Goal: Task Accomplishment & Management: Manage account settings

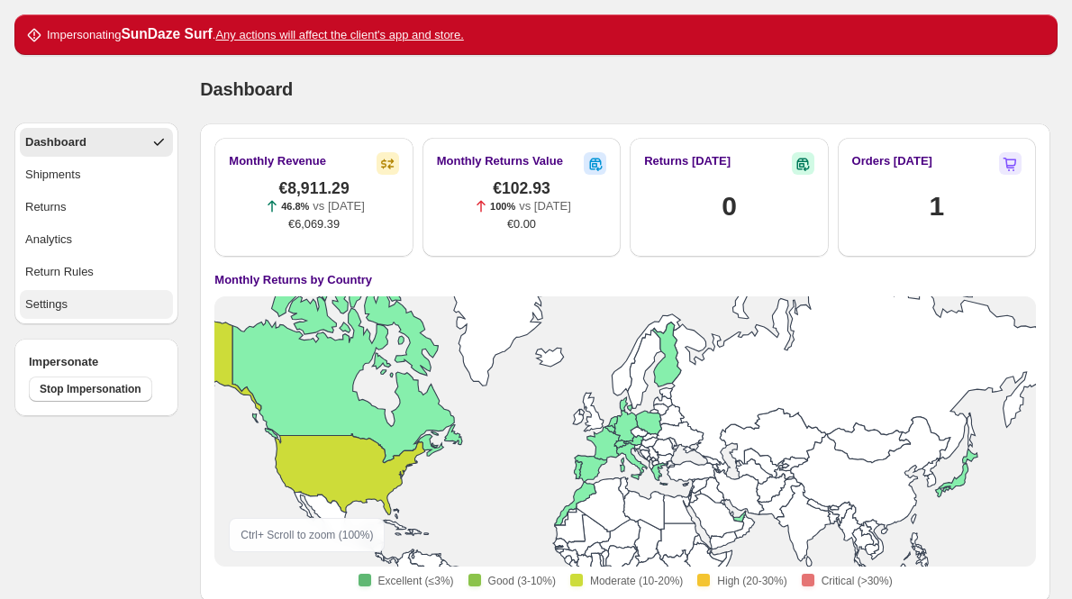
click at [88, 308] on button "Settings" at bounding box center [96, 304] width 153 height 29
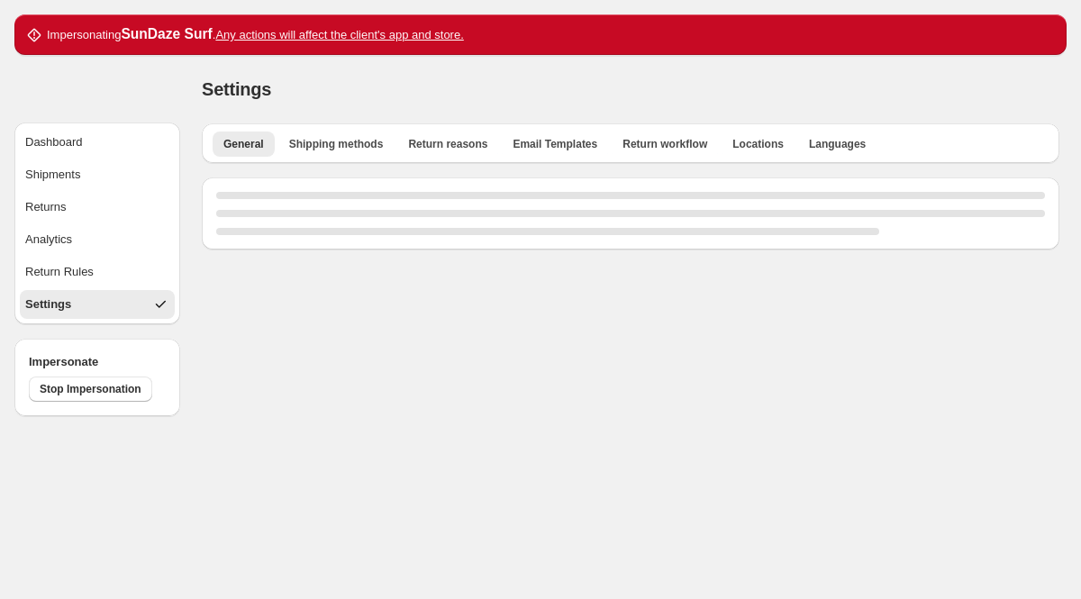
select select "**"
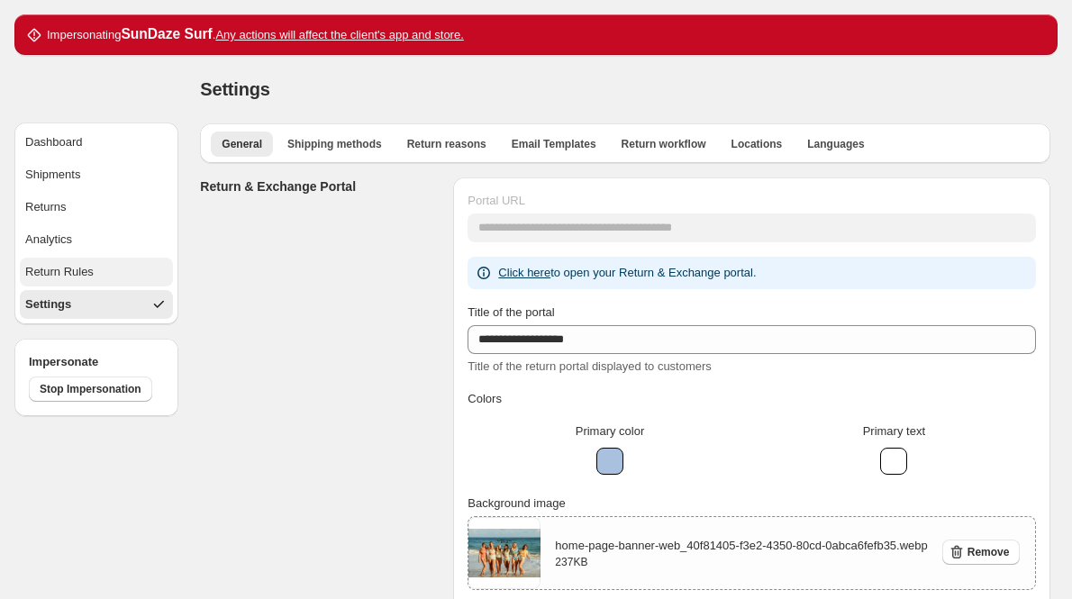
click at [76, 273] on div "Return Rules" at bounding box center [59, 272] width 68 height 18
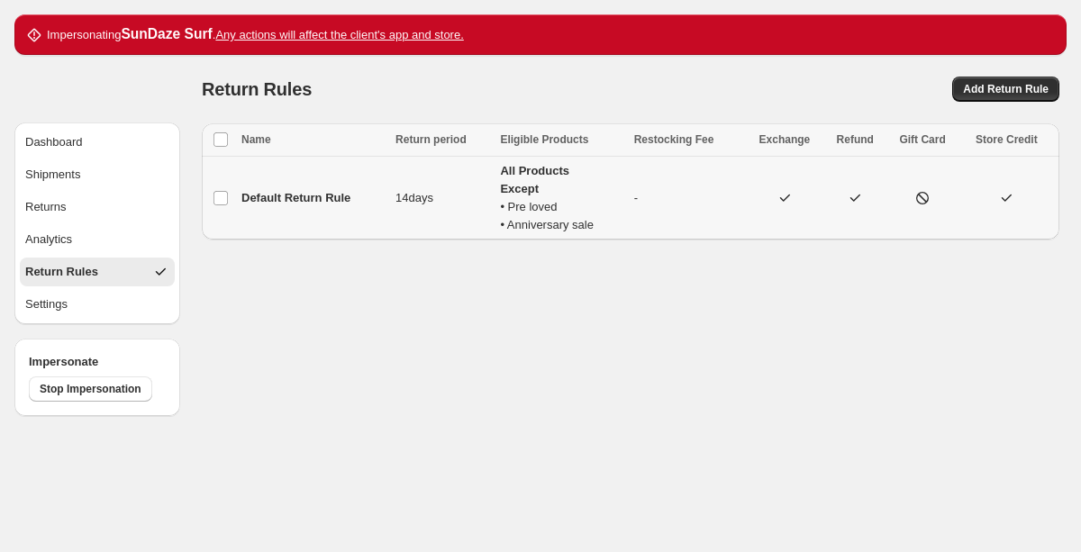
click at [462, 207] on td "14 days" at bounding box center [442, 199] width 104 height 84
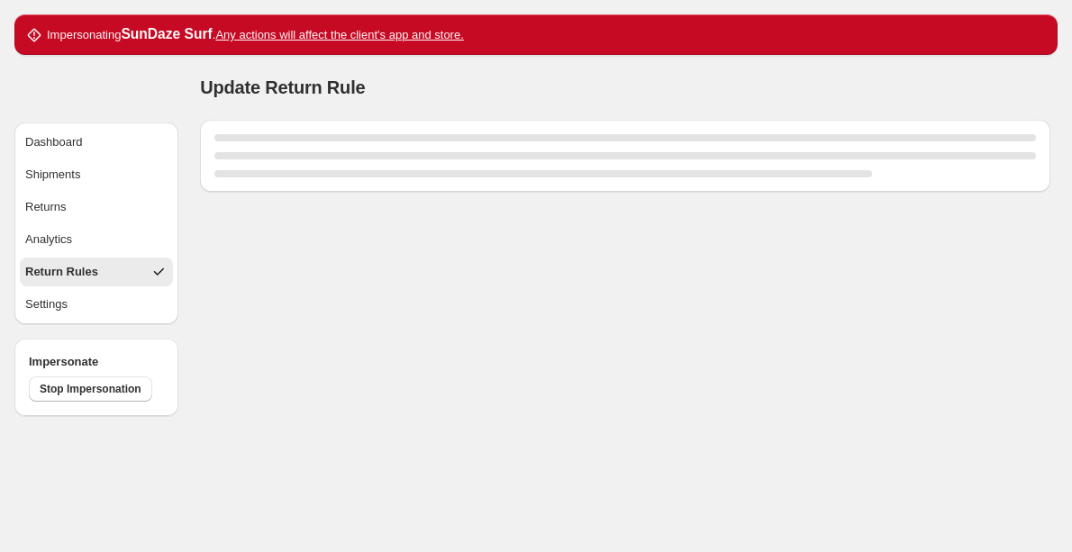
select select "****"
select select "********"
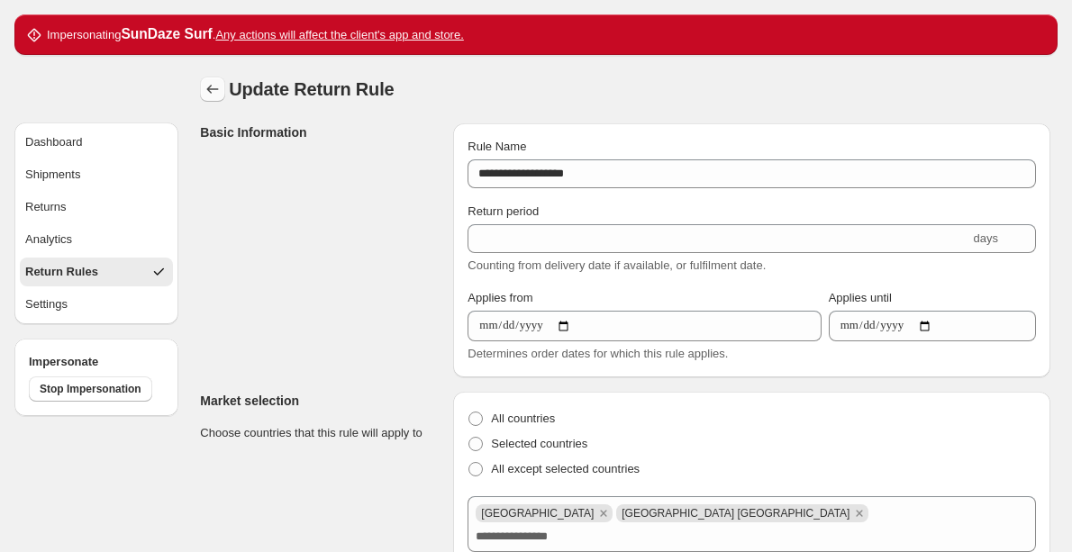
click at [210, 93] on icon "button" at bounding box center [213, 89] width 18 height 18
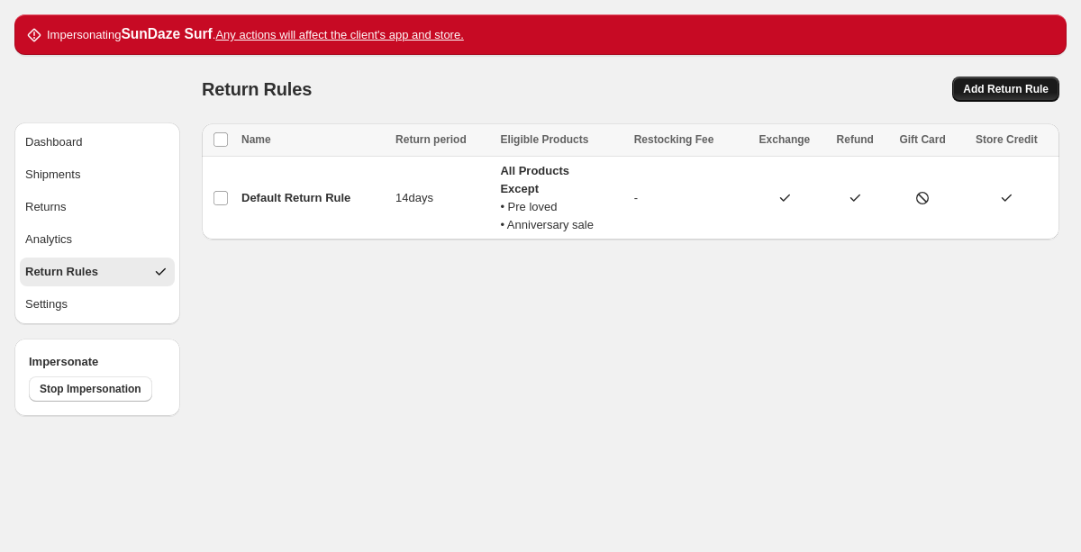
click at [976, 88] on span "Add Return Rule" at bounding box center [1006, 89] width 86 height 14
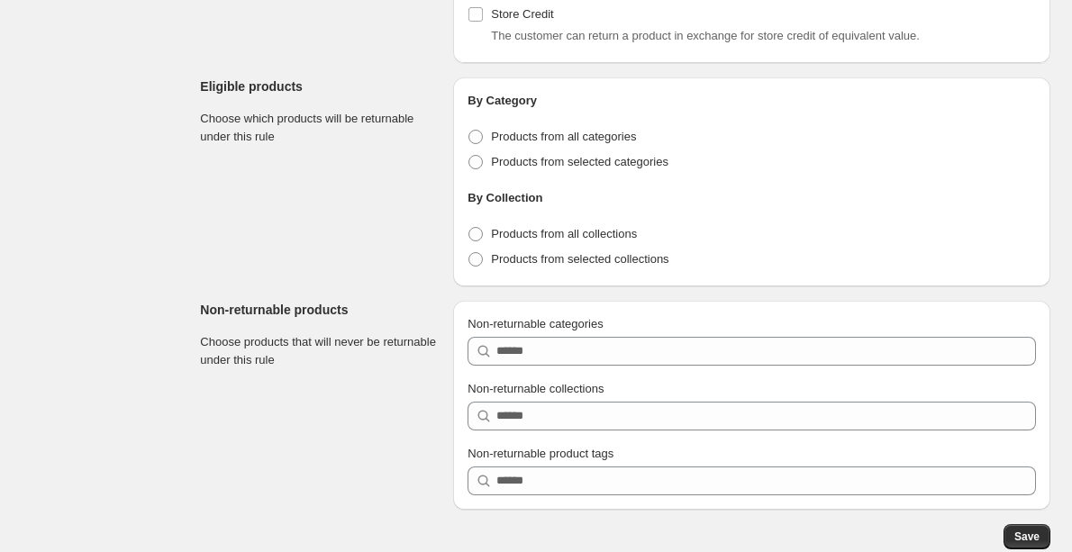
scroll to position [1119, 0]
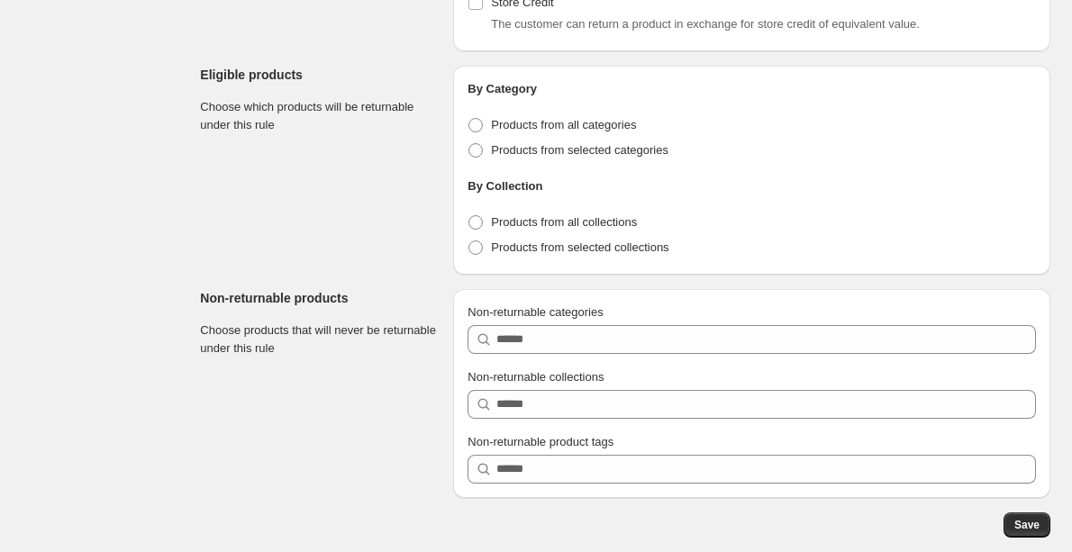
click at [537, 354] on div "Non-returnable categories Non-returnable collections Non-returnable product tags" at bounding box center [751, 394] width 568 height 180
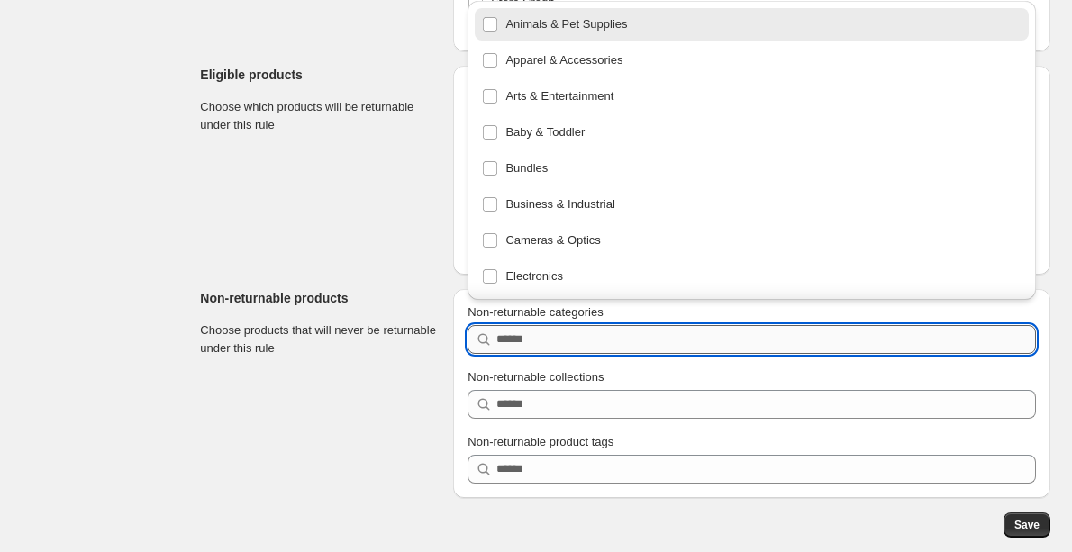
click at [536, 343] on input "Non-returnable categories" at bounding box center [765, 339] width 539 height 29
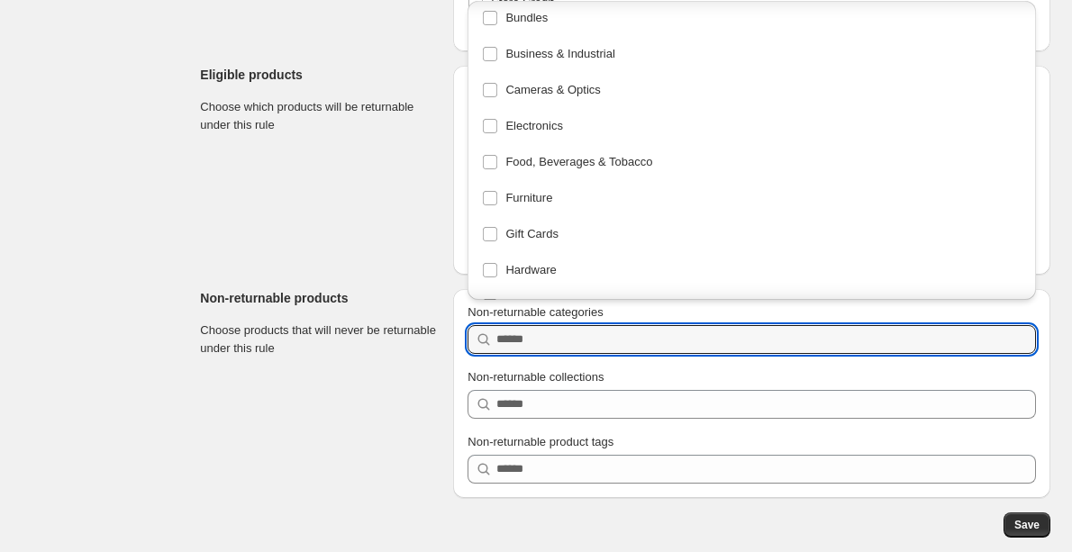
scroll to position [612, 0]
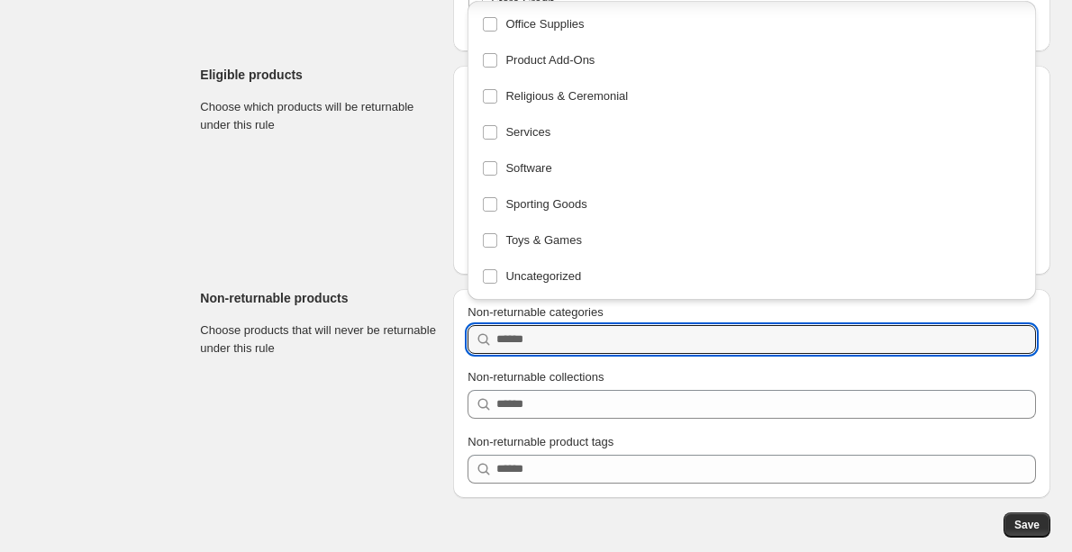
click at [377, 259] on section "Eligible products Choose which products will be returnable under this rule" at bounding box center [319, 170] width 239 height 209
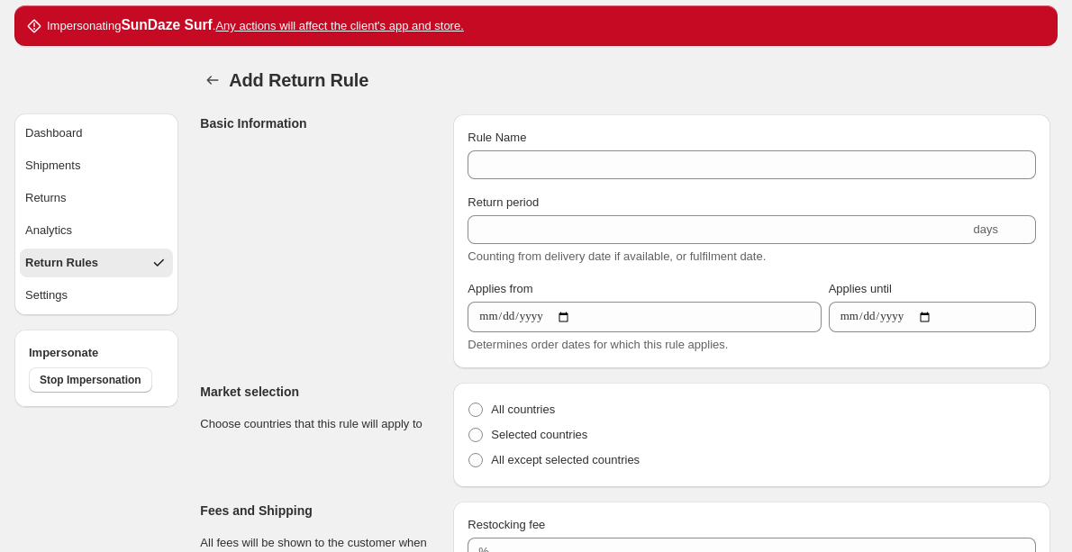
scroll to position [0, 0]
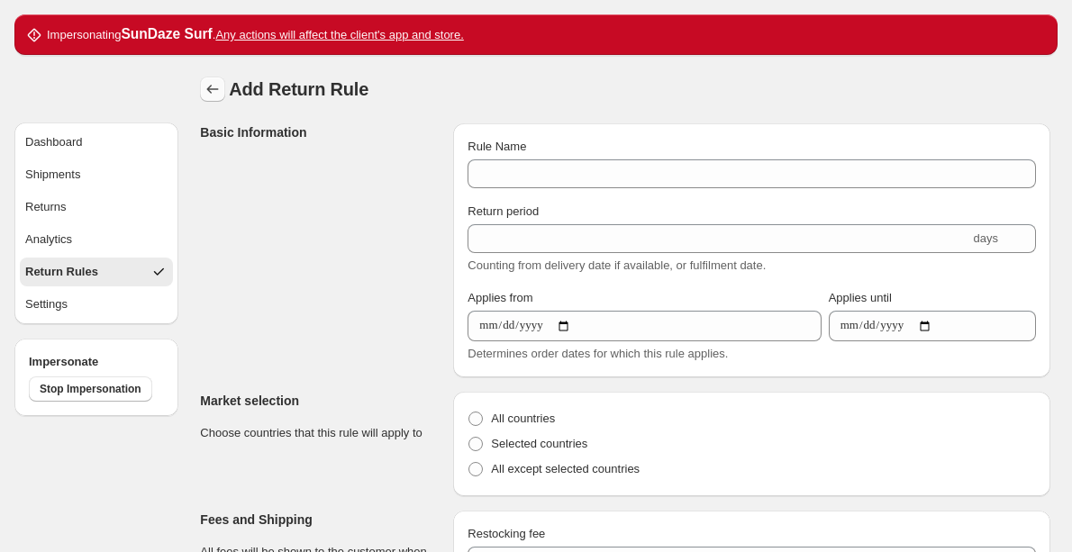
click at [217, 98] on icon "button" at bounding box center [213, 89] width 18 height 18
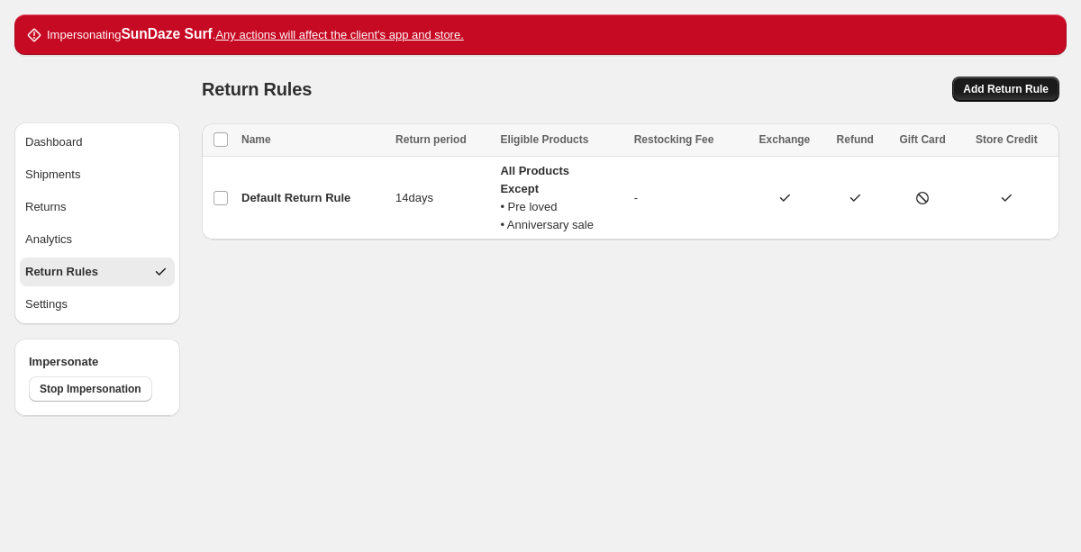
click at [980, 86] on span "Add Return Rule" at bounding box center [1006, 89] width 86 height 14
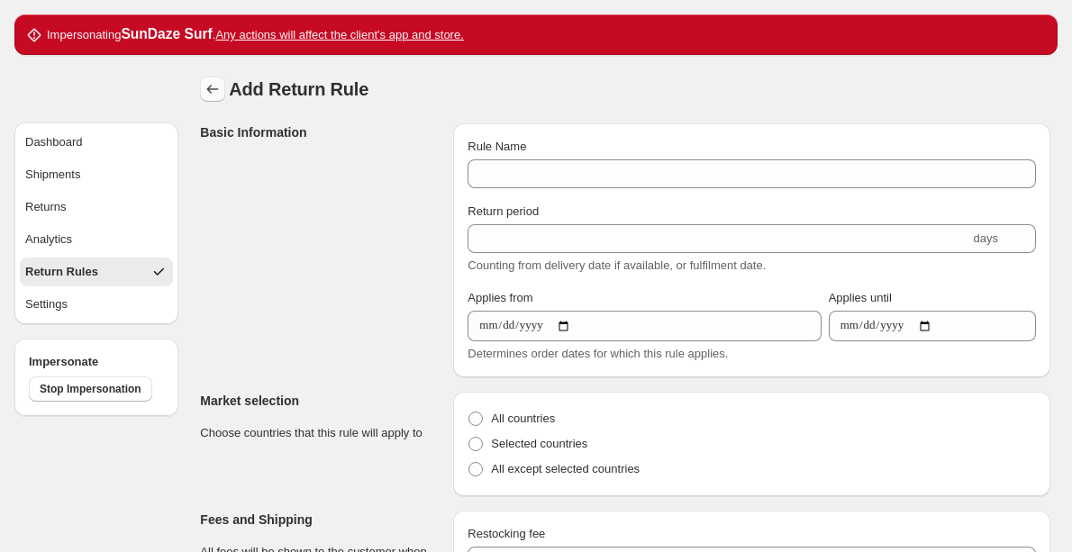
click at [217, 90] on icon "button" at bounding box center [213, 89] width 18 height 18
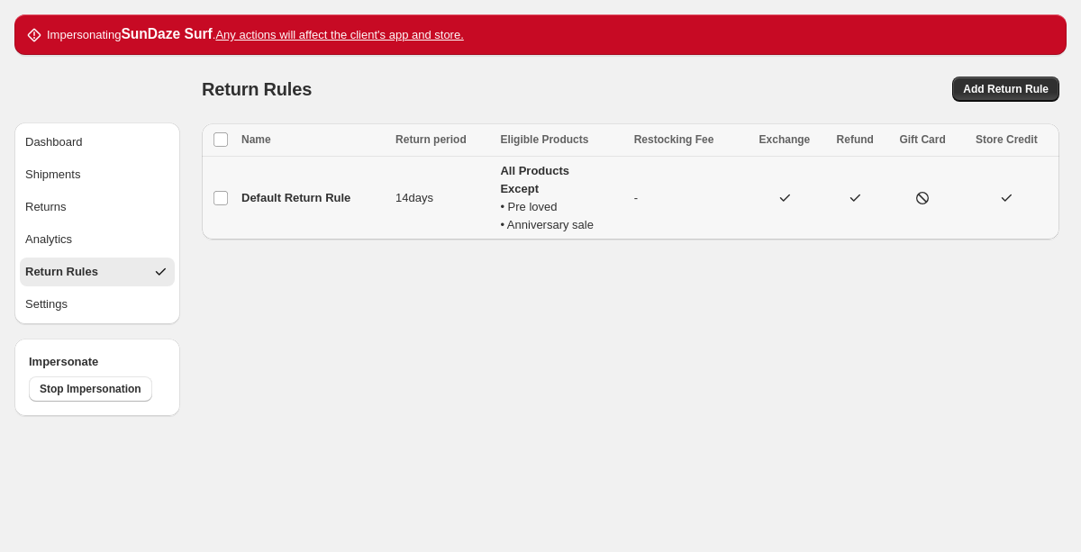
click at [306, 184] on td "Default Return Rule" at bounding box center [313, 199] width 154 height 84
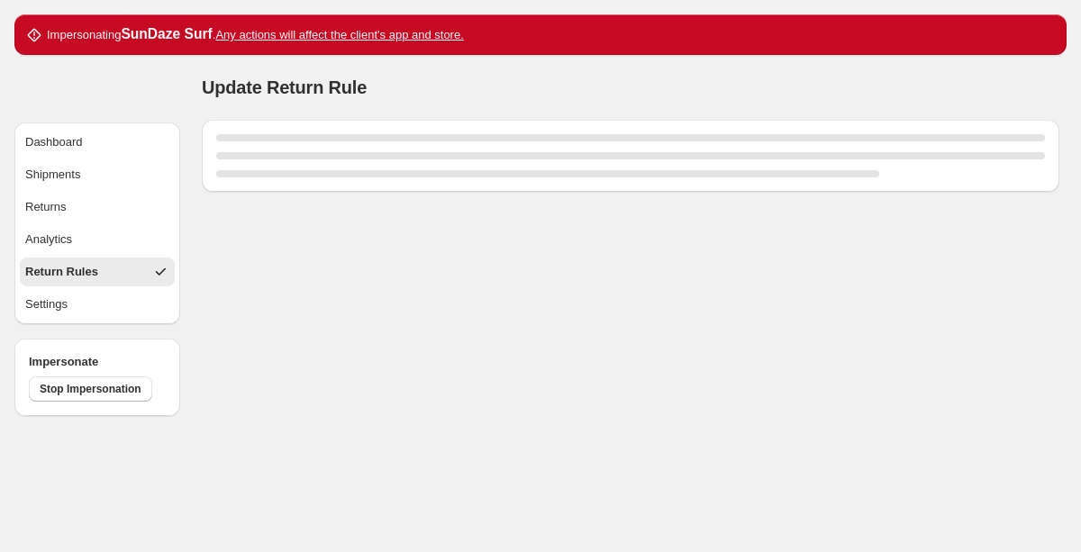
select select "****"
select select "********"
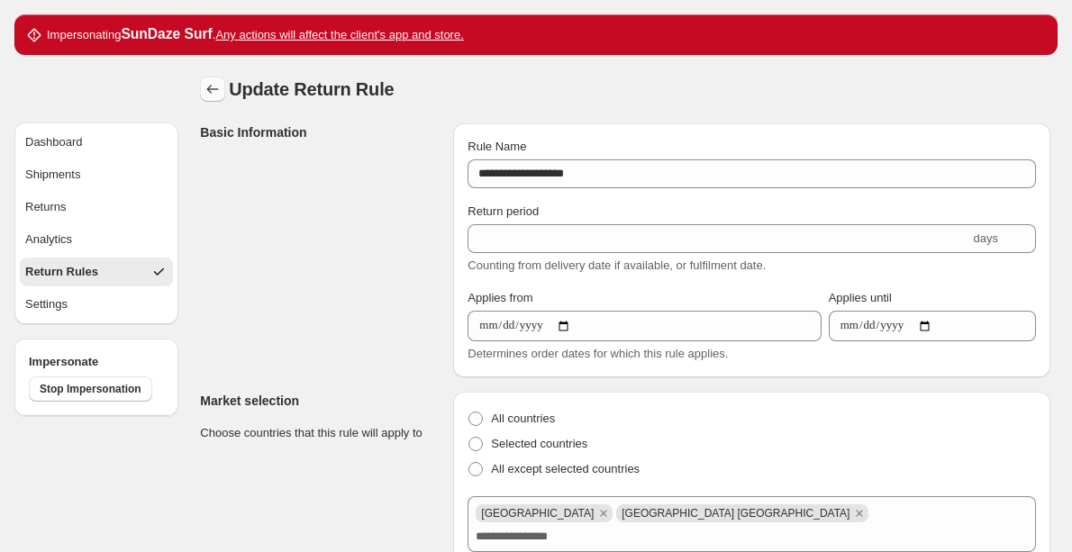
click at [212, 83] on icon "button" at bounding box center [213, 89] width 18 height 18
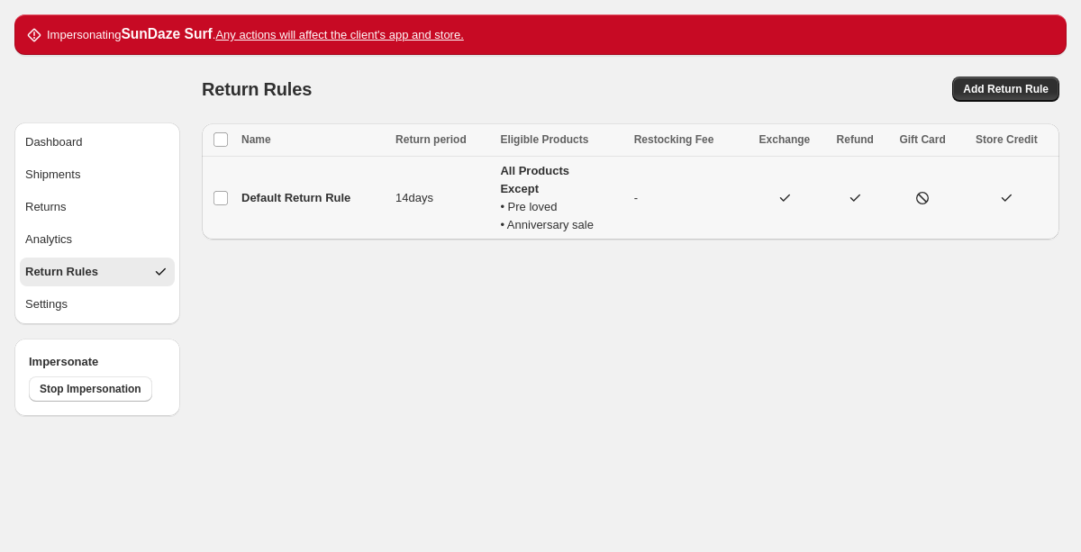
click at [661, 192] on td "-" at bounding box center [687, 199] width 116 height 84
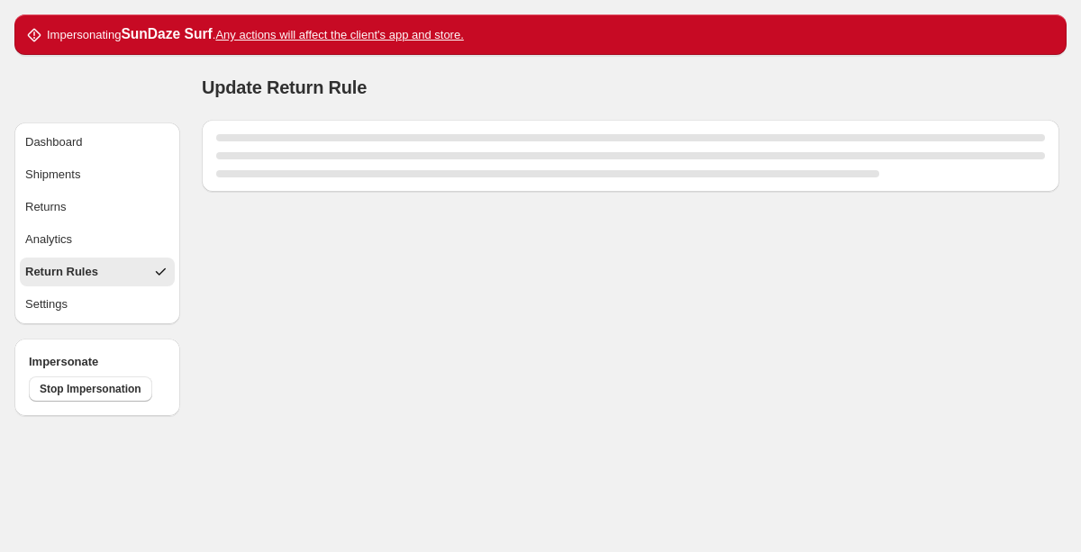
select select "****"
select select "********"
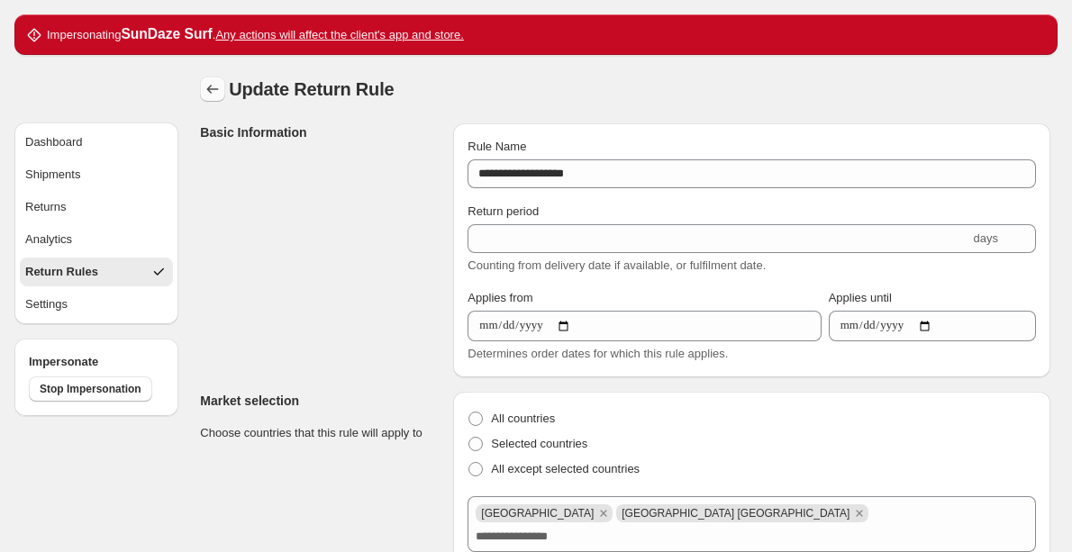
click at [215, 87] on icon "button" at bounding box center [213, 89] width 18 height 18
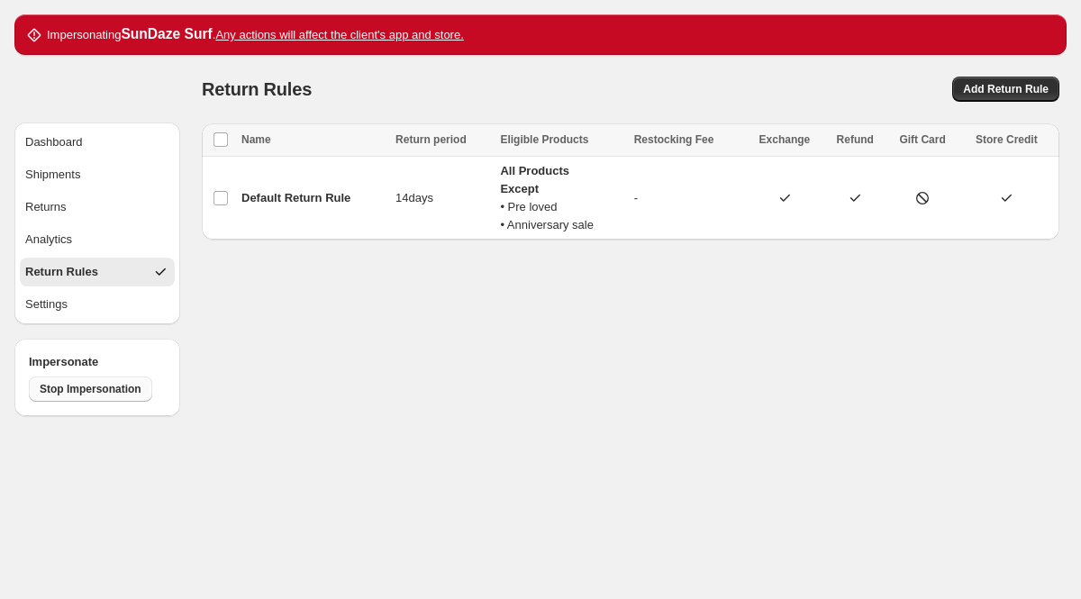
click at [90, 395] on span "Stop Impersonation" at bounding box center [91, 389] width 102 height 14
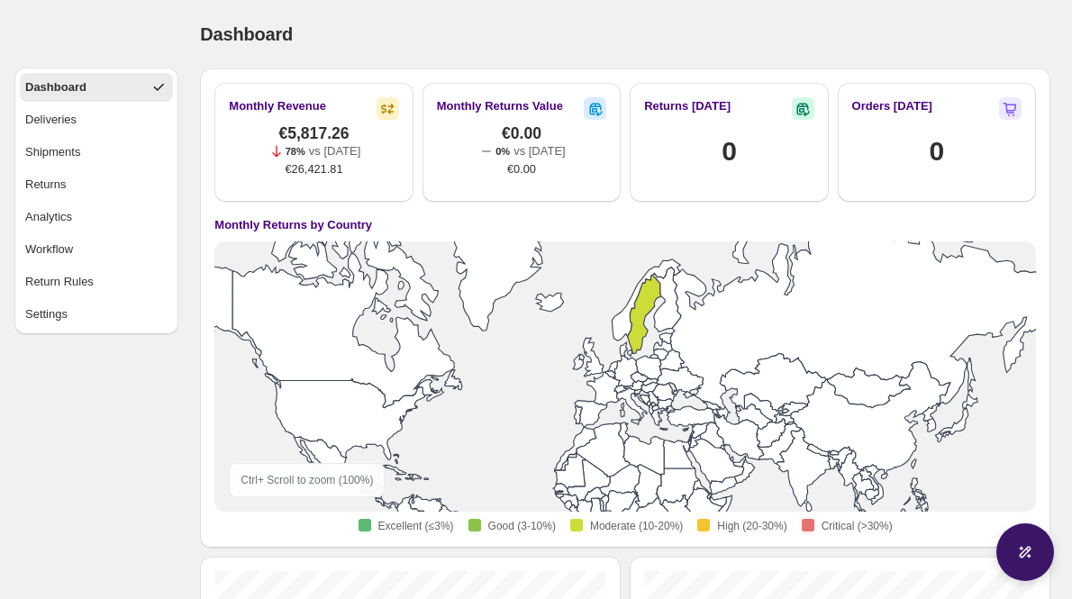
click at [1039, 549] on div at bounding box center [1024, 551] width 60 height 60
select select "********"
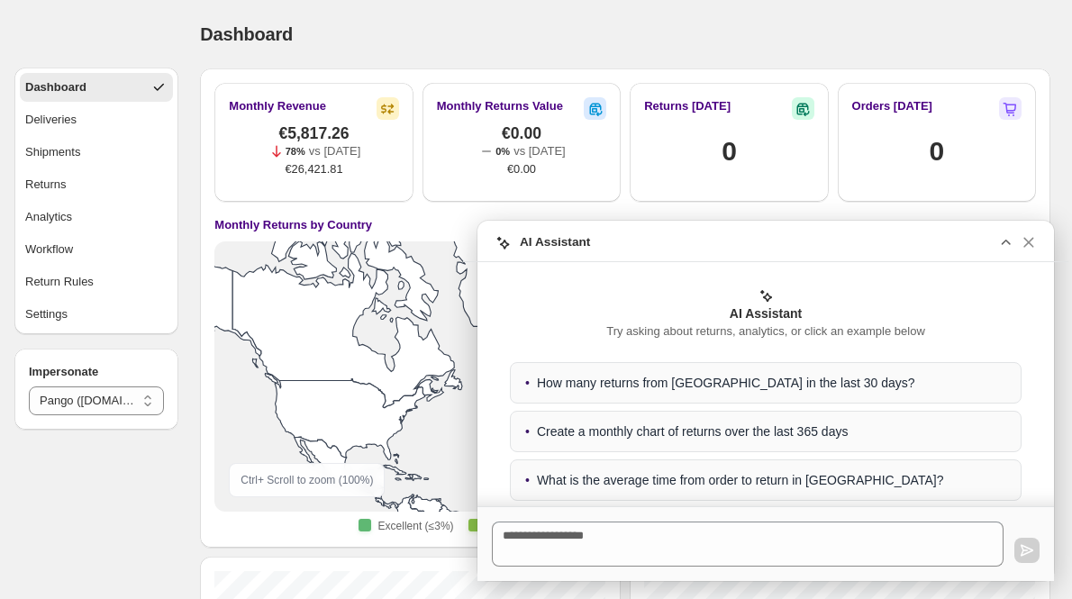
click at [1009, 238] on icon "button" at bounding box center [1005, 242] width 19 height 19
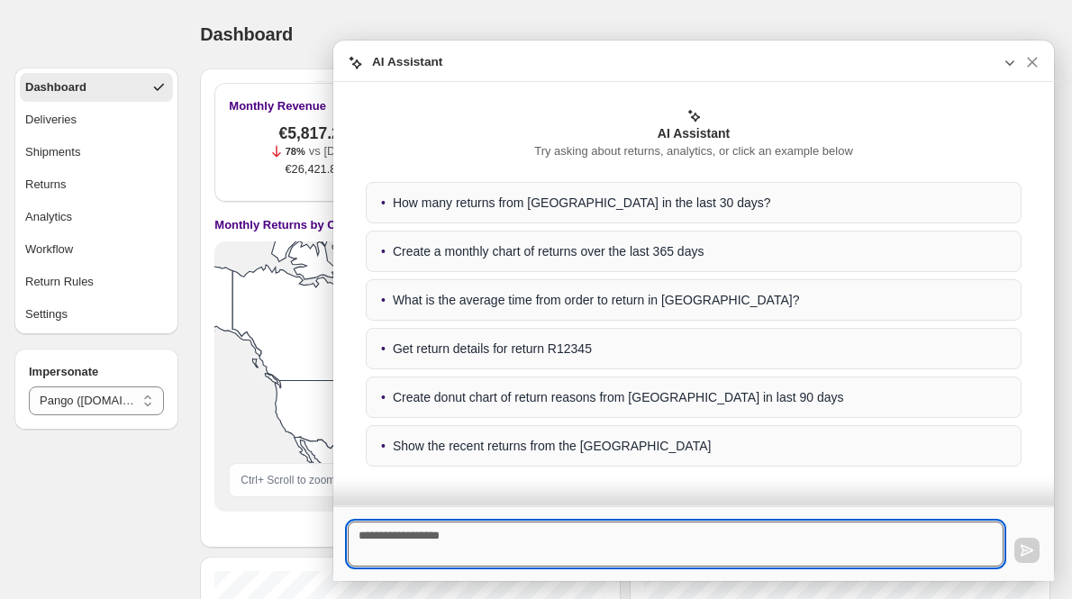
click at [379, 548] on textarea at bounding box center [676, 543] width 656 height 45
type textarea "**********"
click at [1028, 551] on icon "button" at bounding box center [1027, 550] width 18 height 18
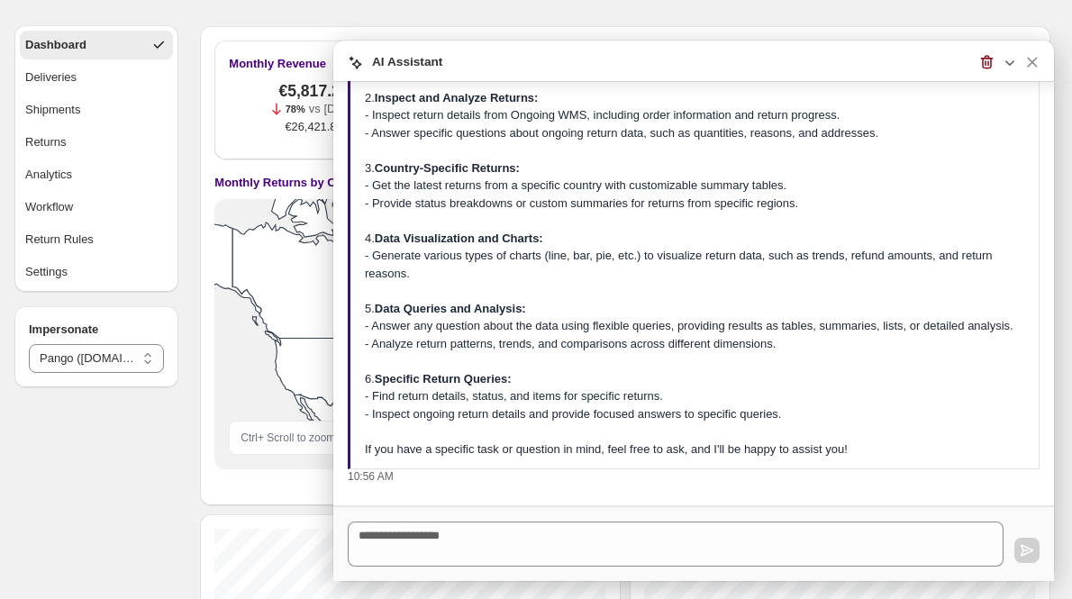
scroll to position [47, 0]
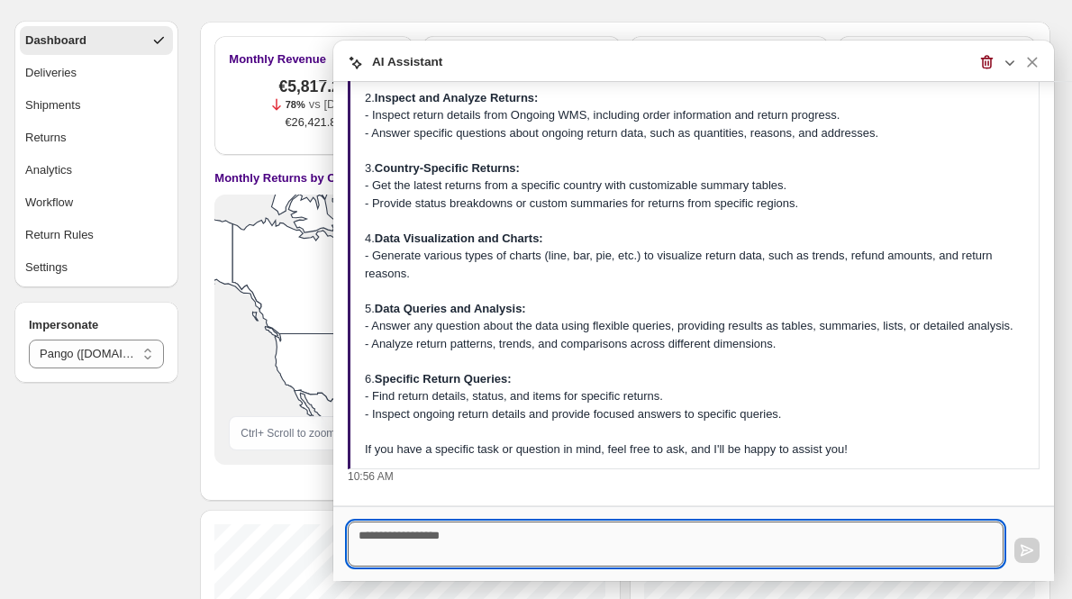
click at [430, 539] on textarea at bounding box center [676, 543] width 656 height 45
type textarea "**********"
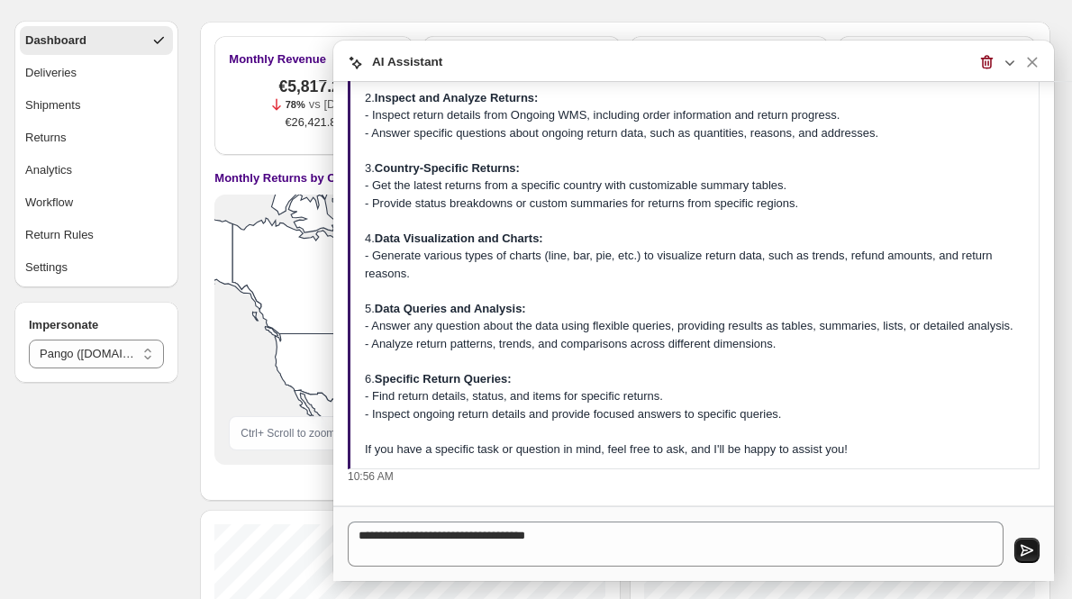
click at [1038, 545] on button "button" at bounding box center [1026, 550] width 25 height 25
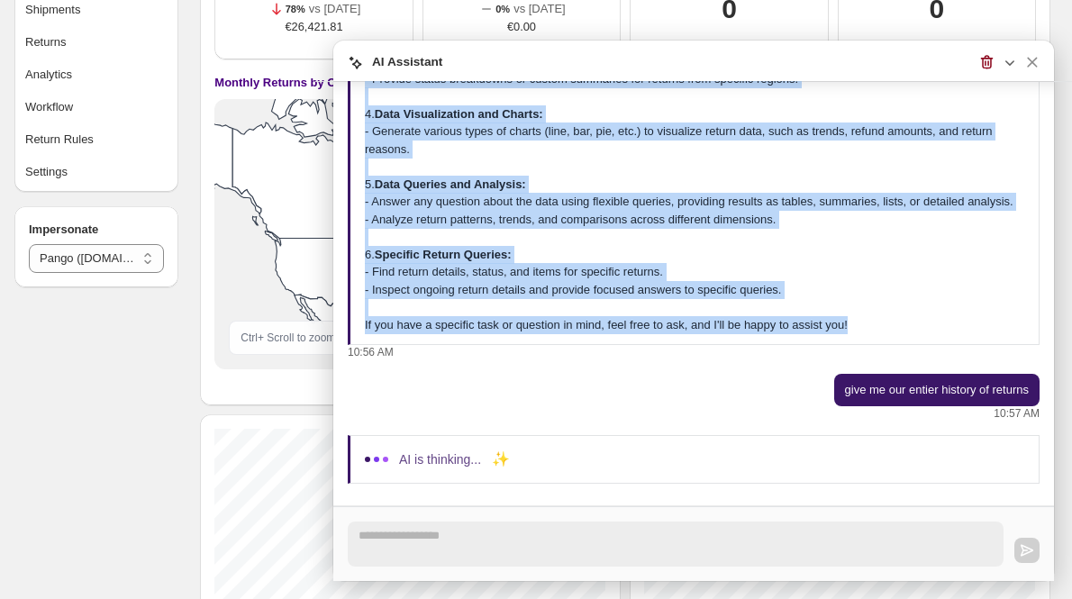
scroll to position [0, 0]
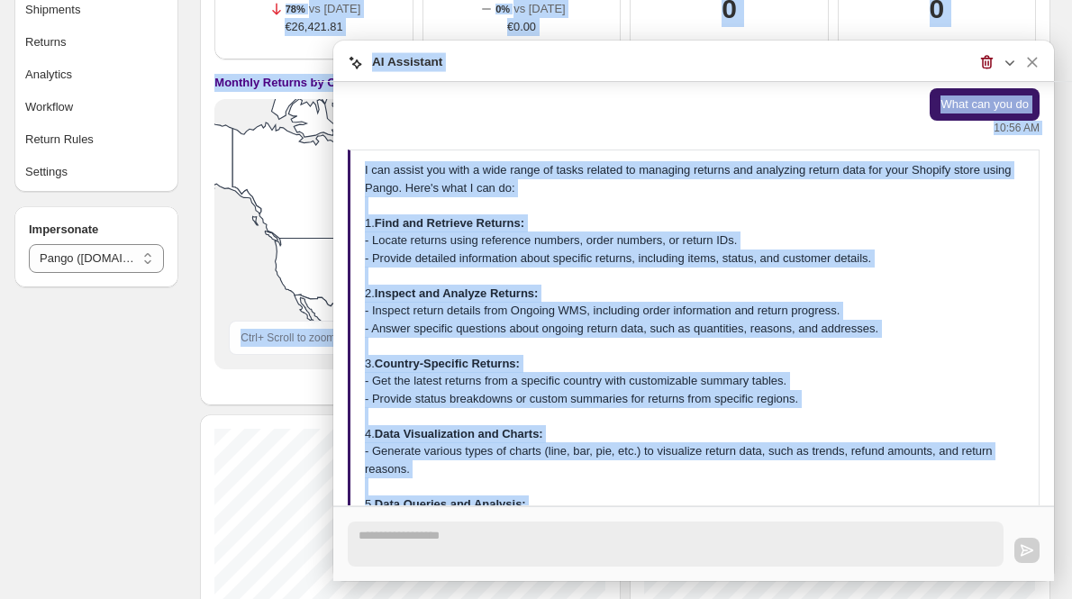
drag, startPoint x: 881, startPoint y: 339, endPoint x: 215, endPoint y: -211, distance: 863.0
click at [215, 0] on html "**********" at bounding box center [536, 157] width 1072 height 599
click at [521, 275] on div "I can assist you with a wide range of tasks related to managing returns and ana…" at bounding box center [694, 407] width 659 height 492
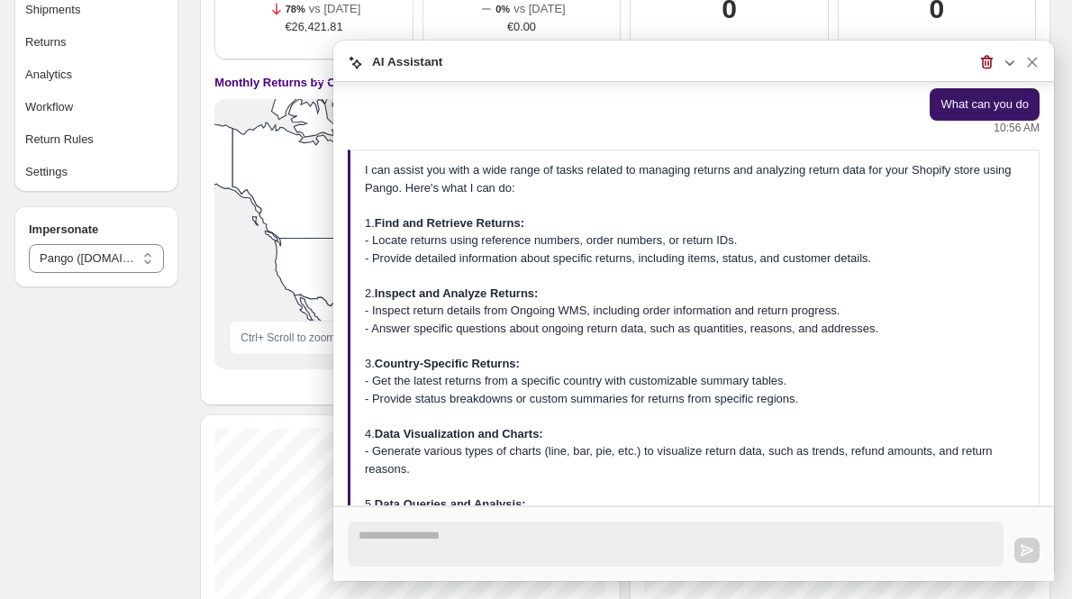
scroll to position [320, 0]
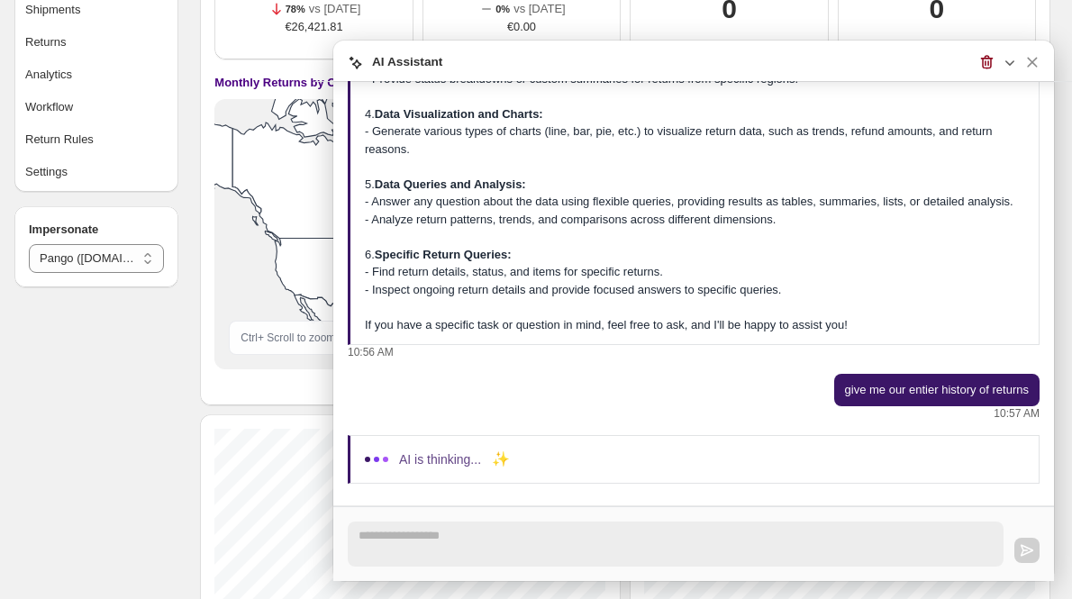
click at [453, 519] on div "Ask me anything..." at bounding box center [693, 543] width 720 height 75
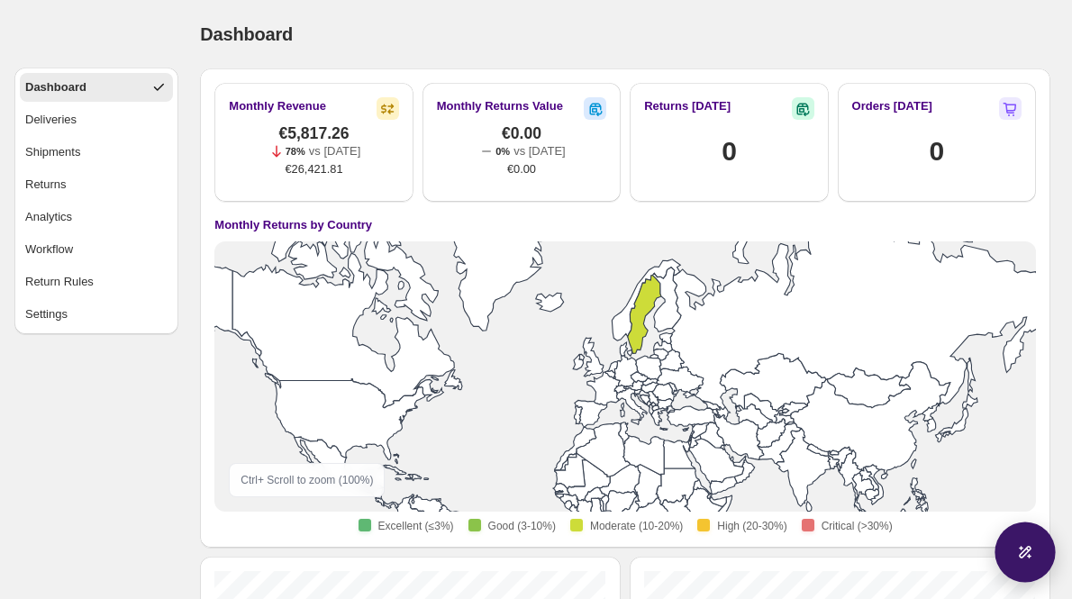
click at [1021, 535] on div at bounding box center [1024, 551] width 60 height 60
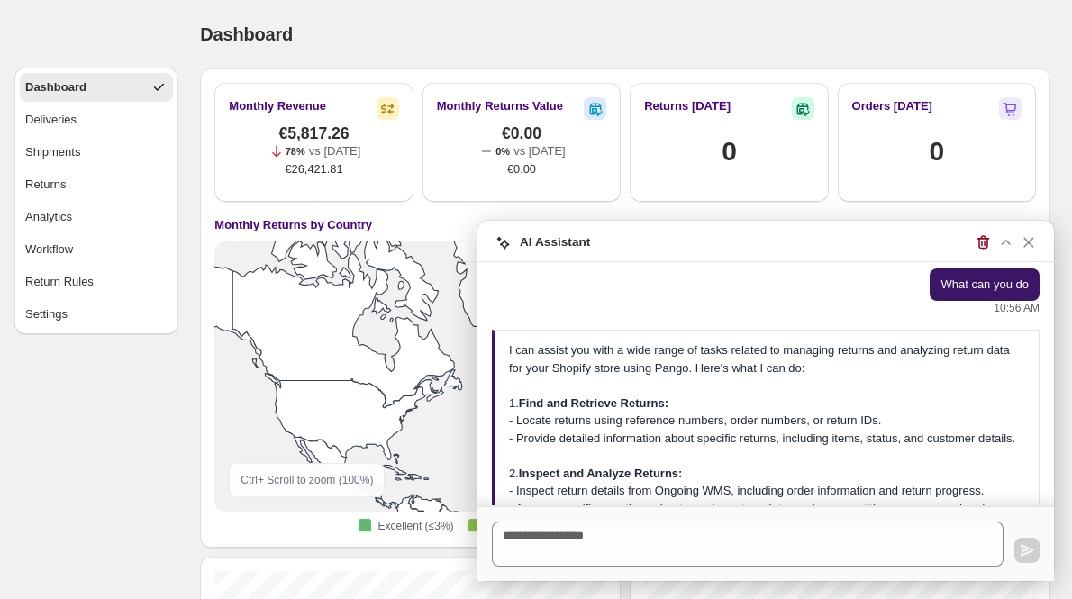
click at [622, 566] on div "Ask me anything..." at bounding box center [765, 543] width 576 height 75
select select "********"
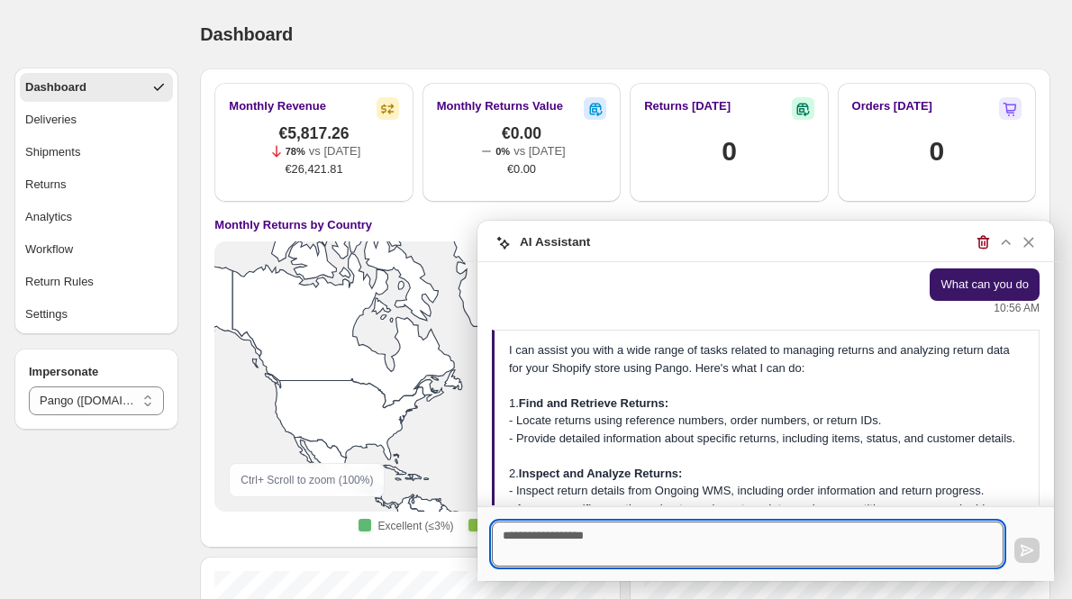
click at [637, 557] on textarea at bounding box center [748, 543] width 512 height 45
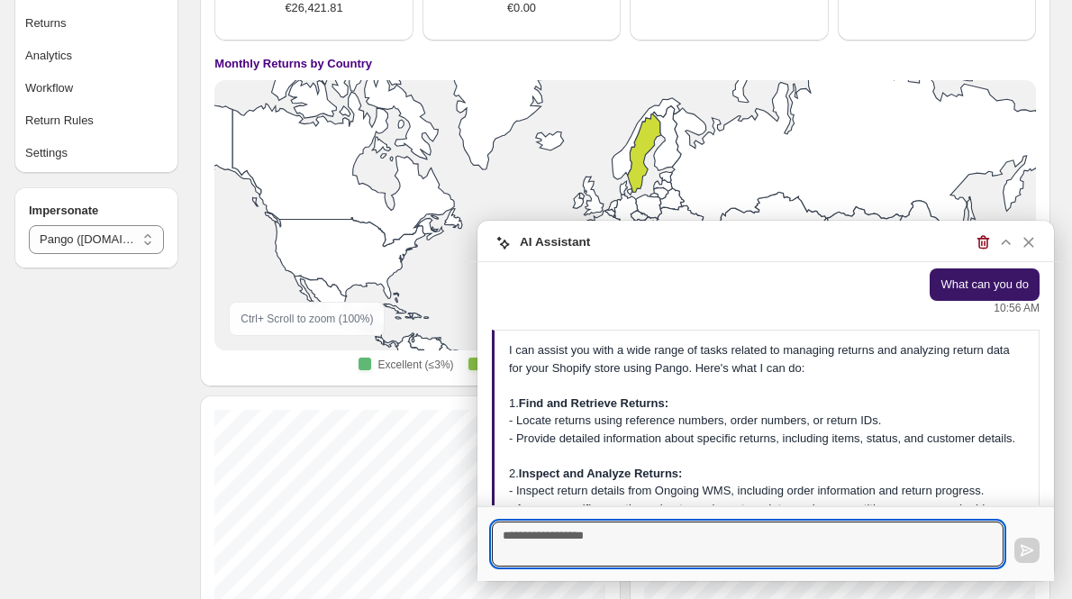
scroll to position [472, 0]
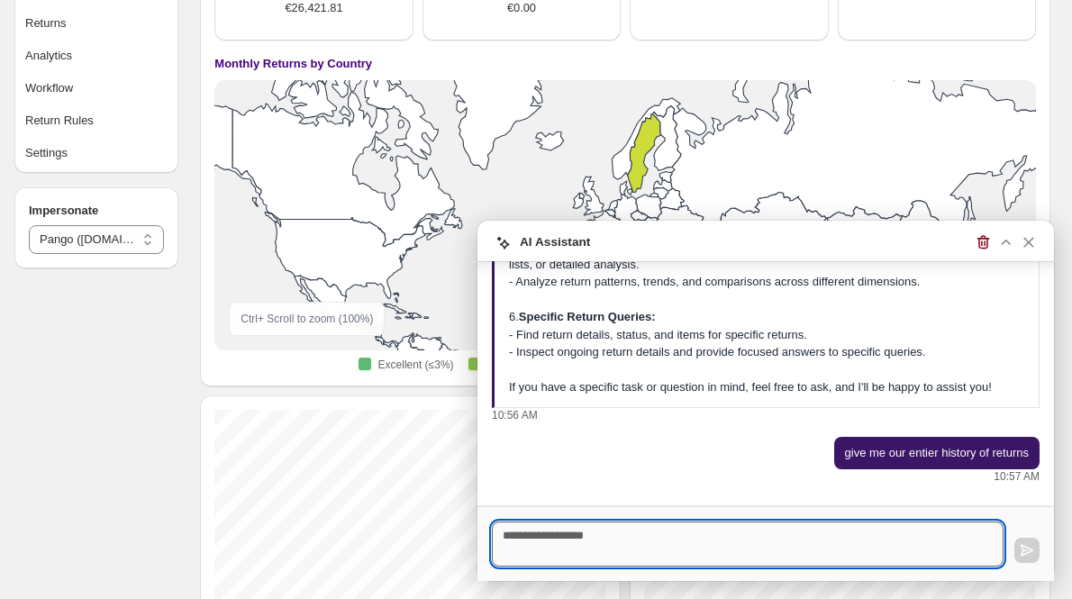
click at [624, 540] on textarea at bounding box center [748, 543] width 512 height 45
type textarea "**********"
click at [1024, 557] on icon "button" at bounding box center [1027, 550] width 18 height 18
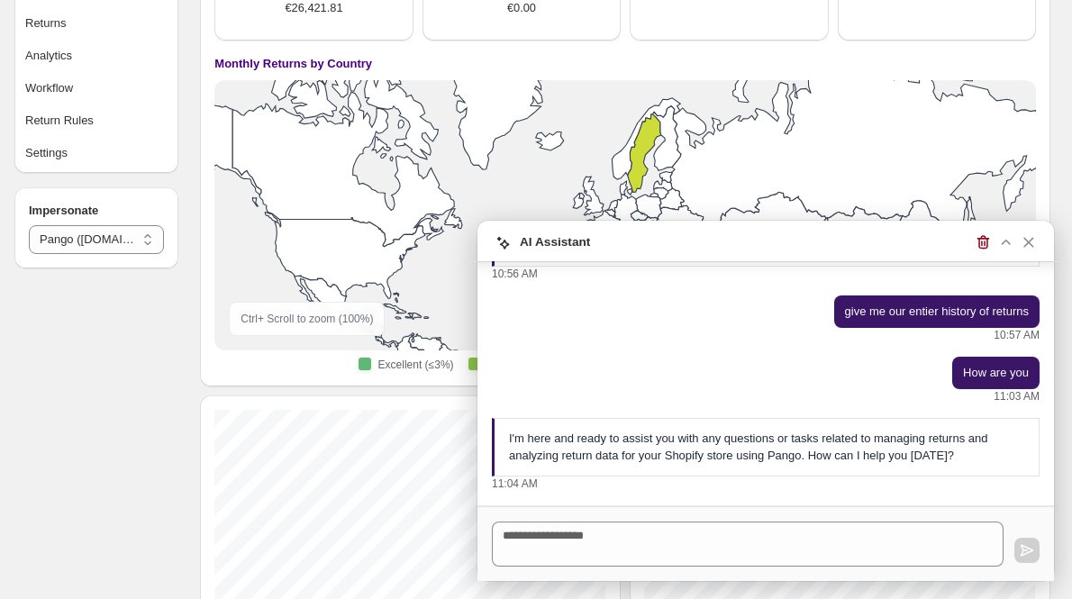
scroll to position [621, 0]
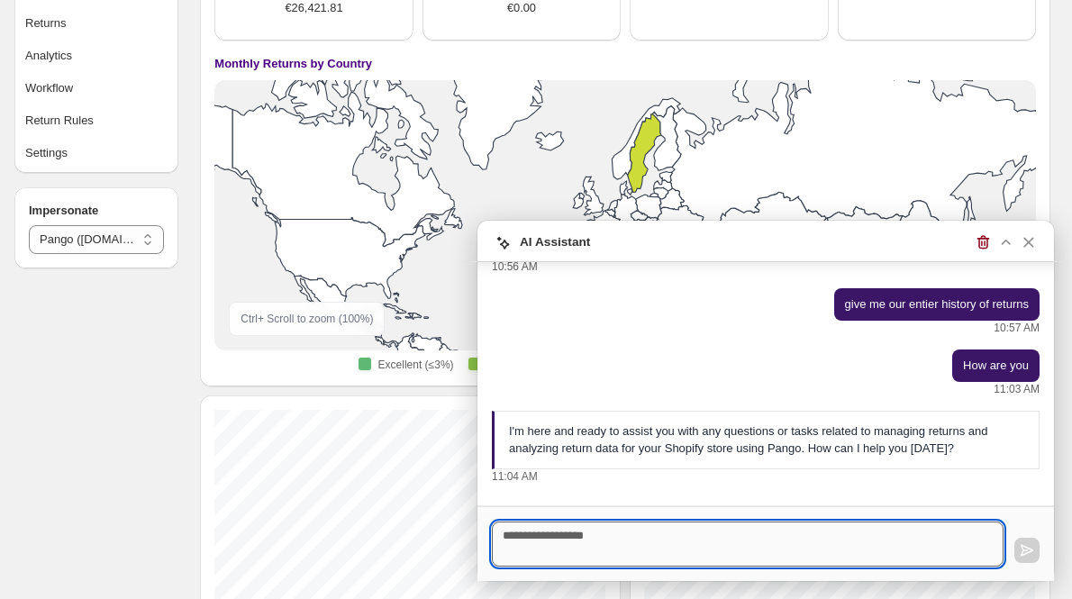
click at [596, 545] on textarea at bounding box center [748, 543] width 512 height 45
type textarea "*"
type textarea "**********"
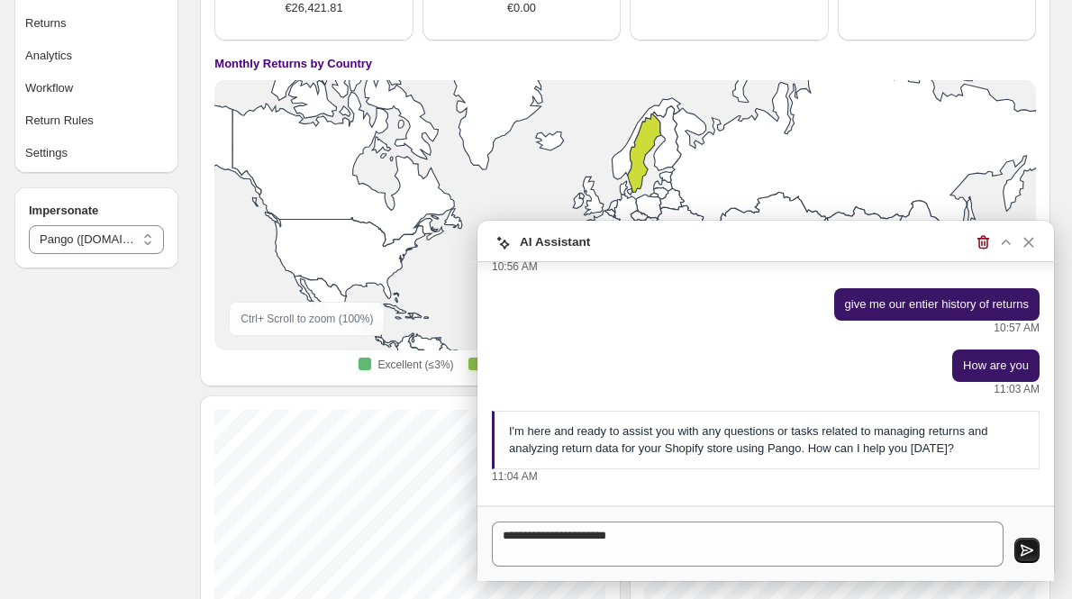
click at [1034, 553] on icon "button" at bounding box center [1027, 550] width 18 height 18
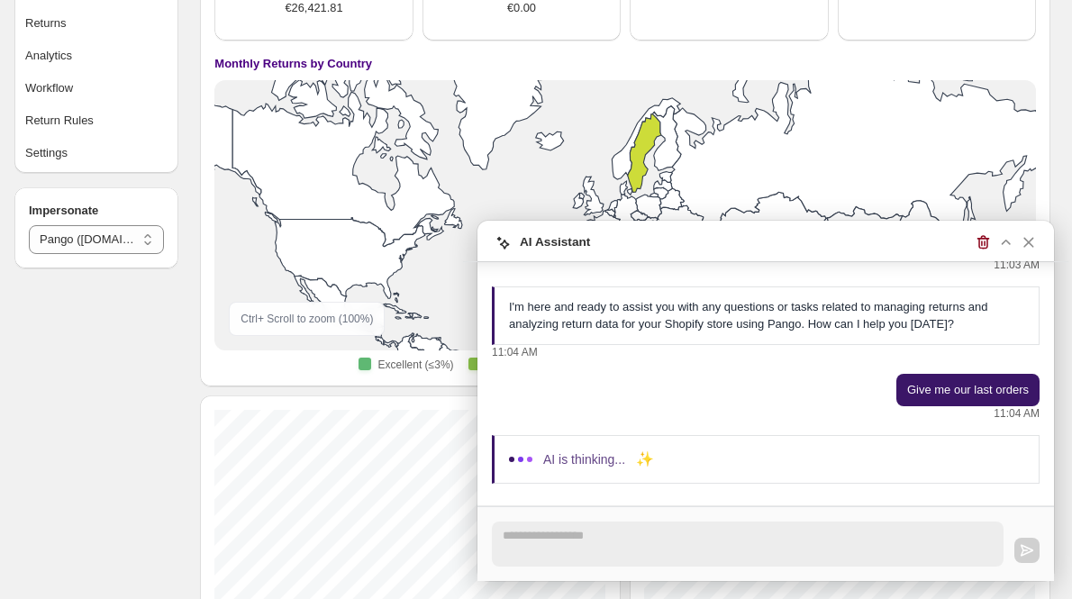
scroll to position [745, 0]
click at [1010, 242] on icon "button" at bounding box center [1005, 242] width 19 height 19
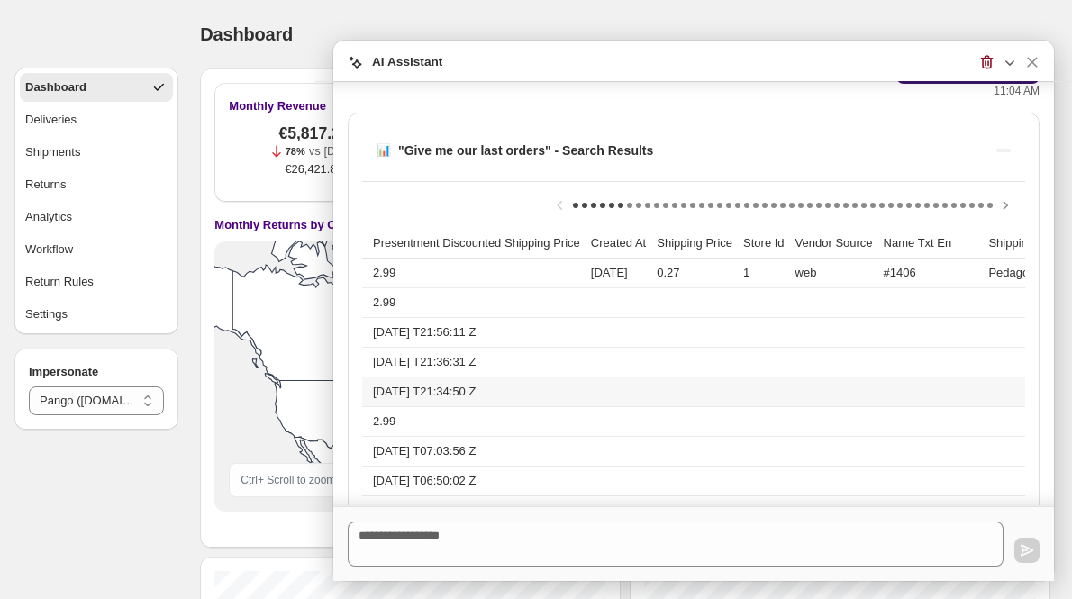
scroll to position [849, 0]
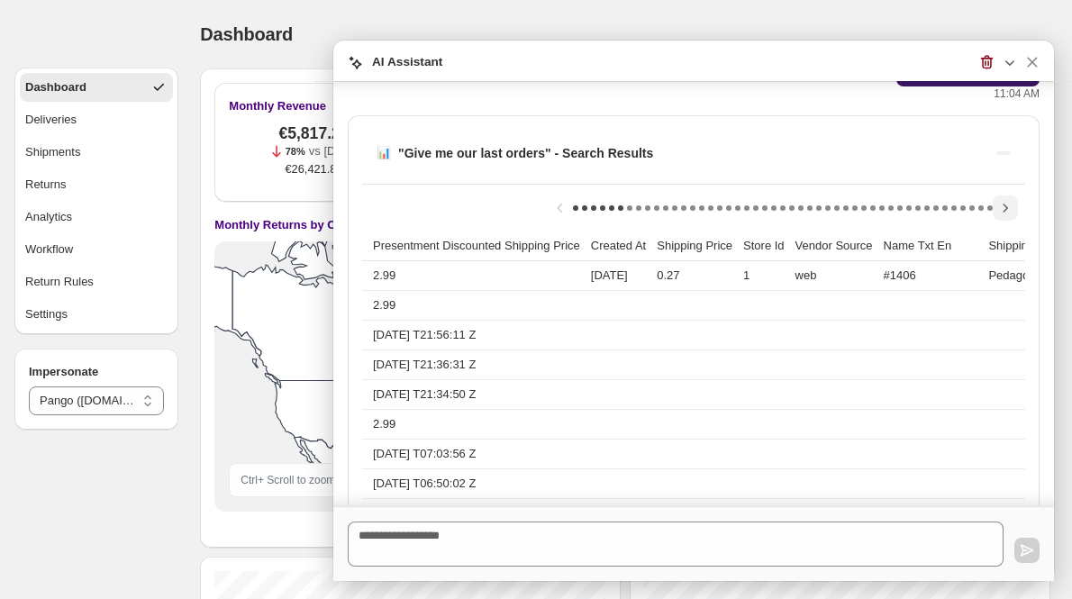
click at [1003, 205] on icon "Scroll table right one column" at bounding box center [1005, 208] width 5 height 8
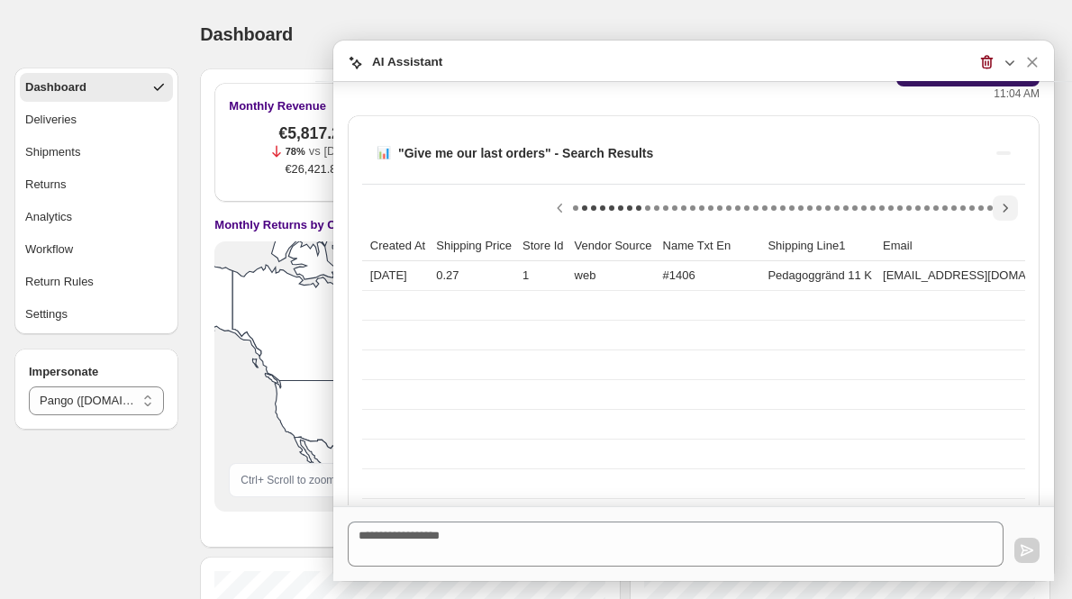
click at [1003, 205] on icon "Scroll table right one column" at bounding box center [1005, 208] width 5 height 8
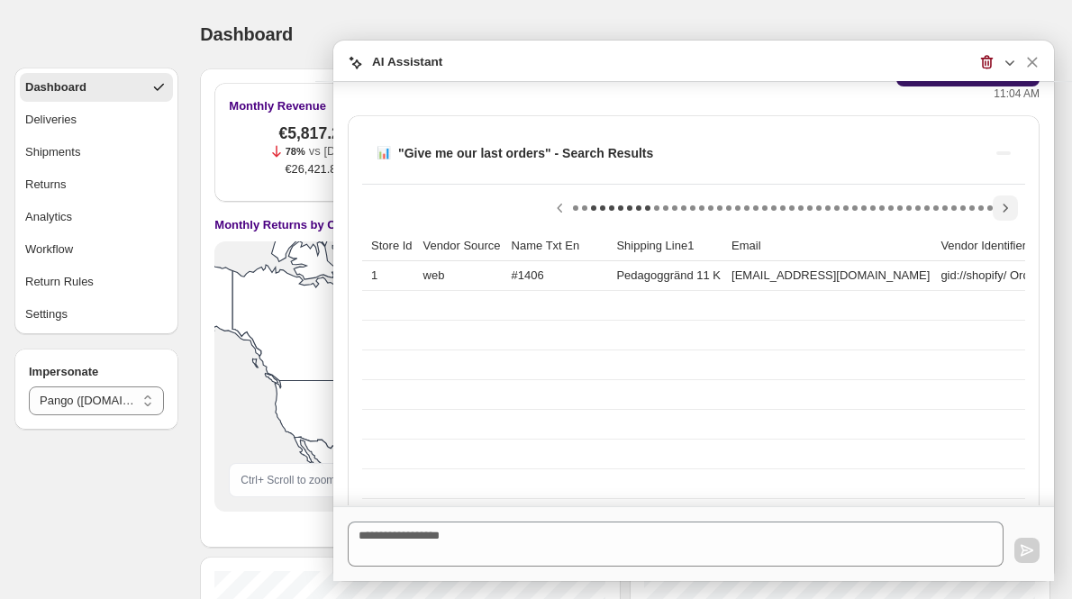
click at [1003, 205] on icon "Scroll table right one column" at bounding box center [1005, 208] width 5 height 8
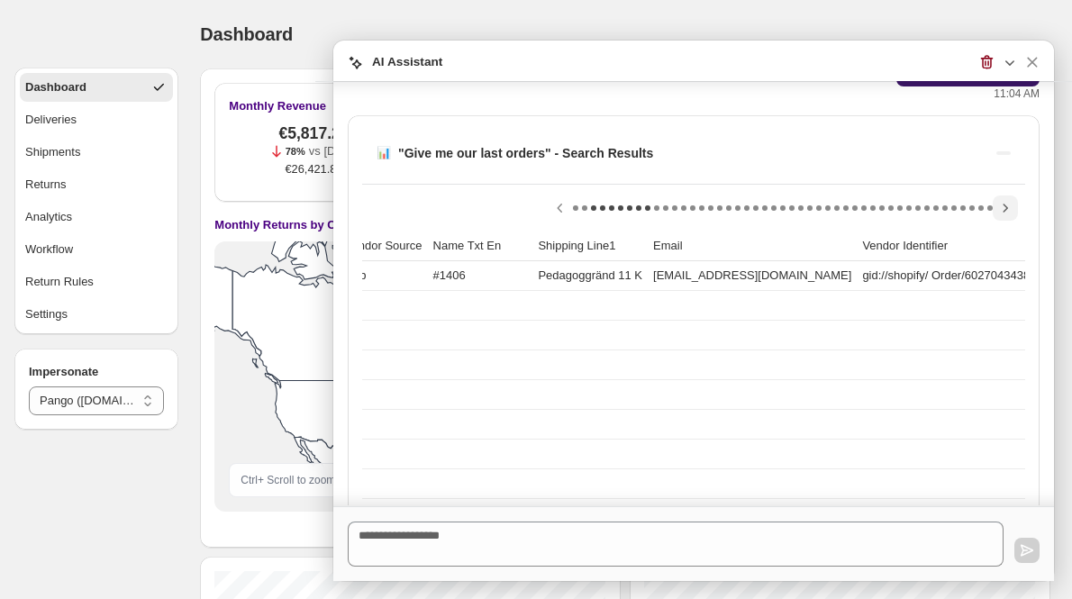
click at [1003, 205] on icon "Scroll table right one column" at bounding box center [1005, 208] width 5 height 8
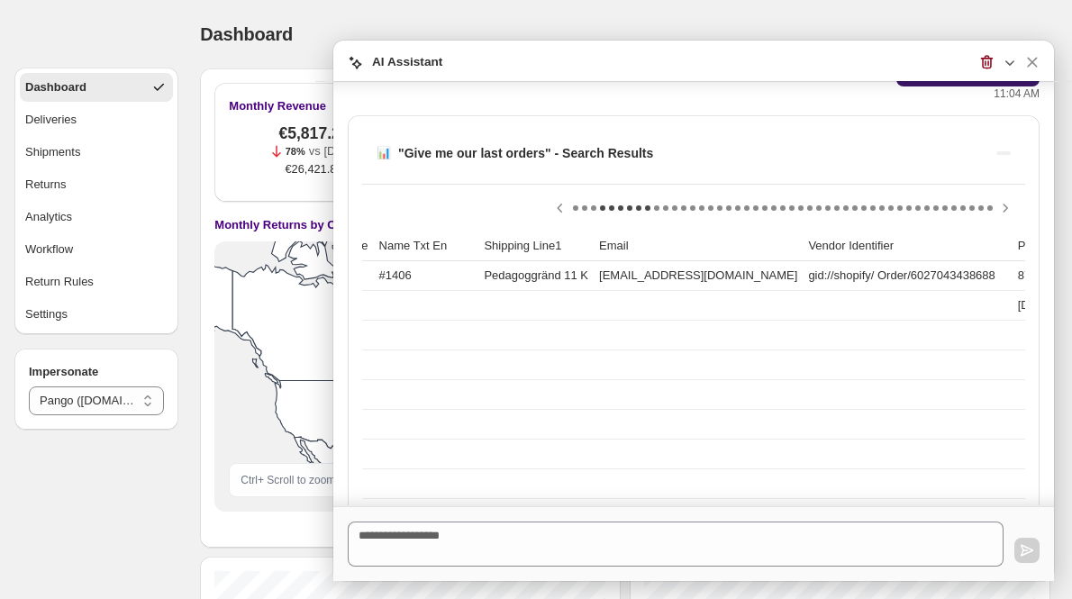
scroll to position [0, 508]
click at [557, 207] on icon "Scroll table left one column" at bounding box center [560, 208] width 18 height 18
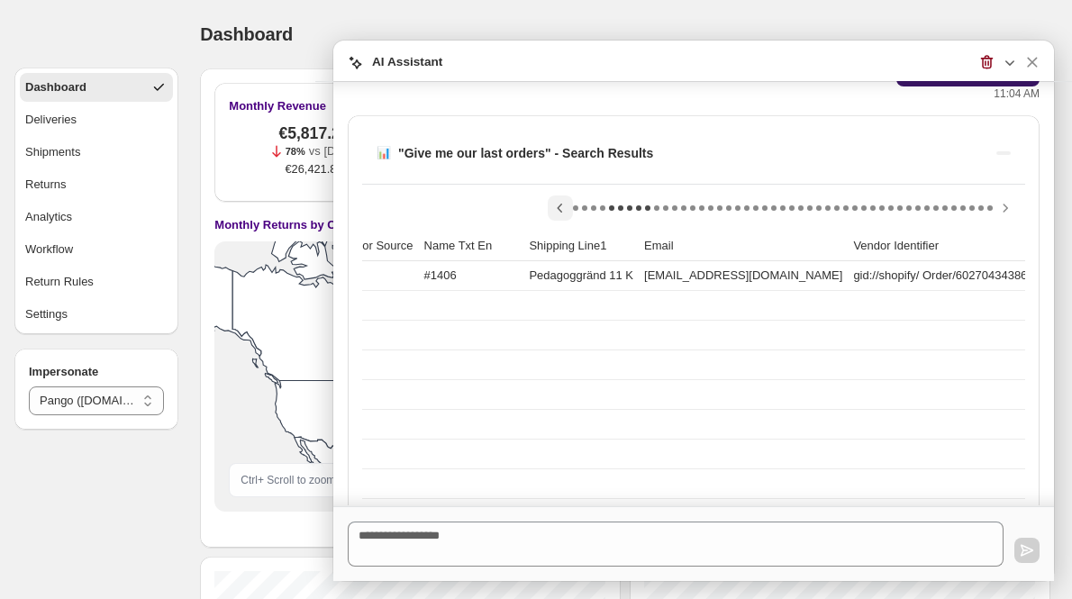
click at [557, 207] on icon "Scroll table left one column" at bounding box center [560, 208] width 18 height 18
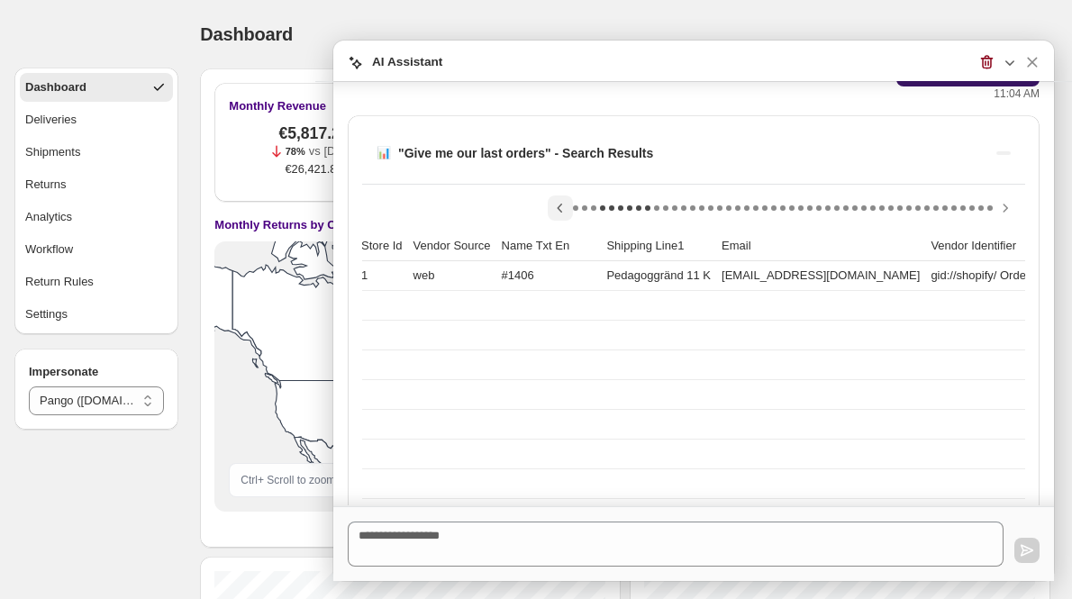
click at [557, 207] on icon "Scroll table left one column" at bounding box center [560, 208] width 18 height 18
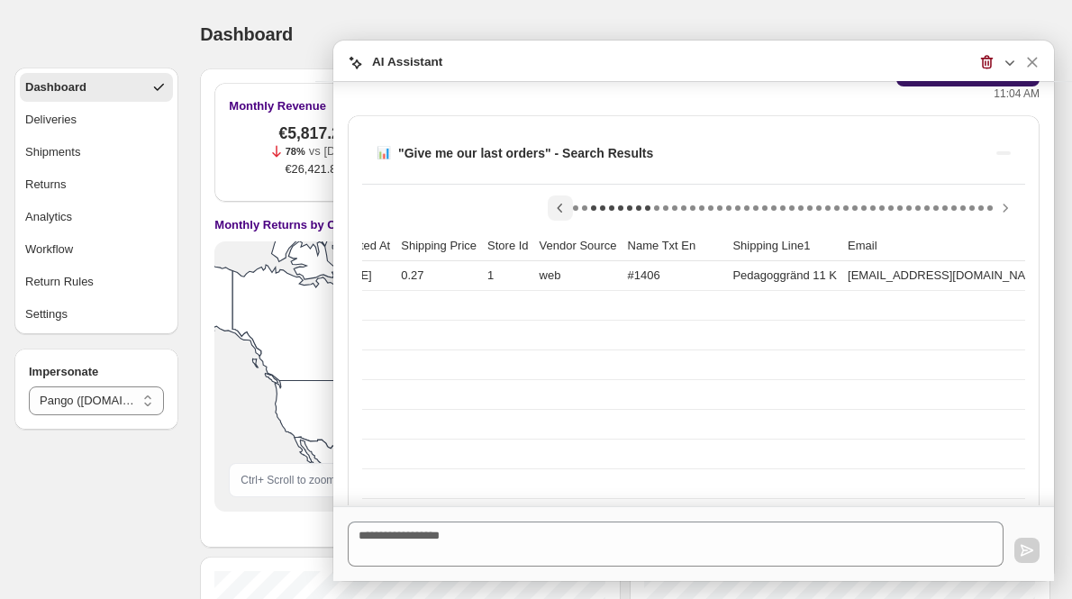
click at [557, 207] on icon "Scroll table left one column" at bounding box center [560, 208] width 18 height 18
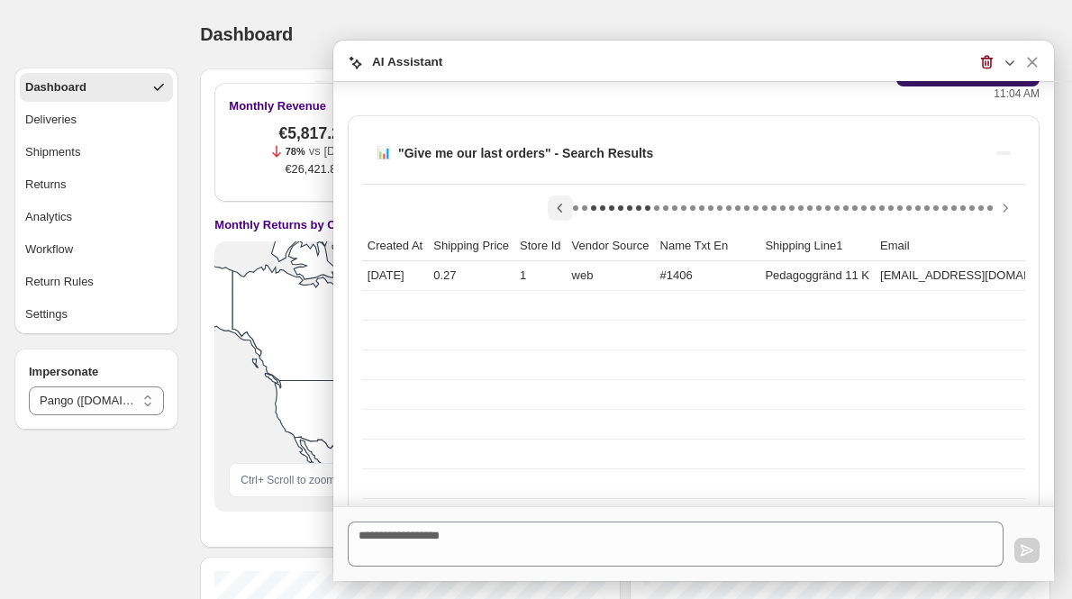
click at [557, 207] on icon "Scroll table left one column" at bounding box center [560, 208] width 18 height 18
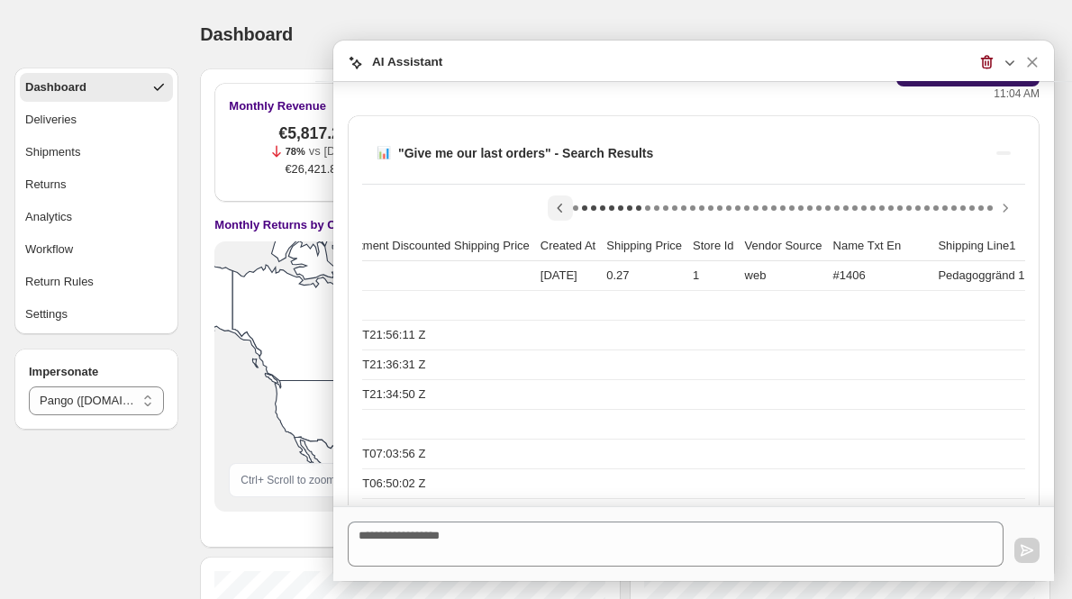
scroll to position [0, 7]
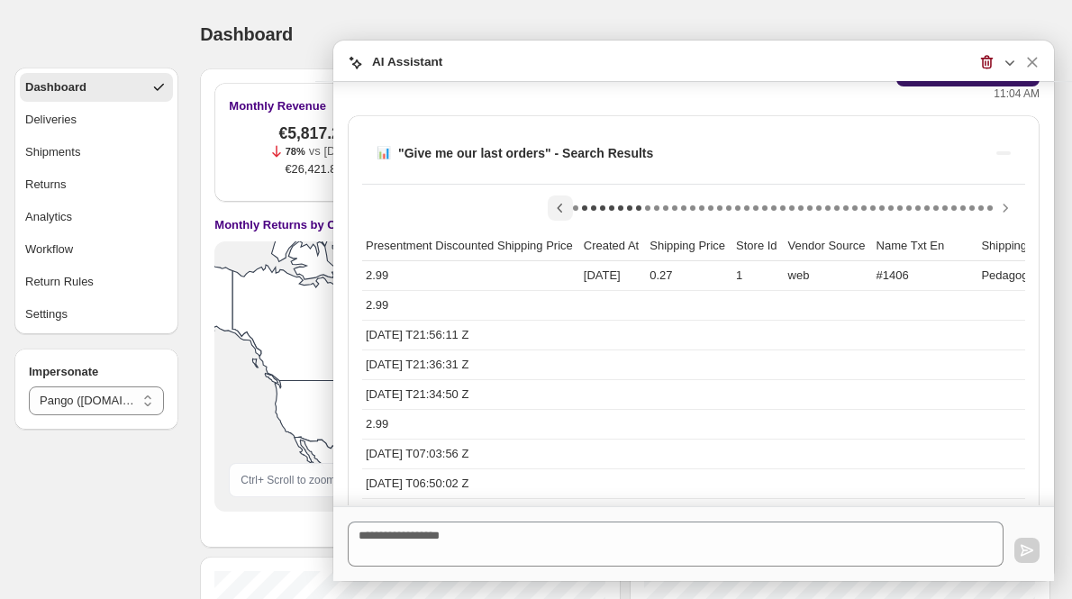
click at [557, 207] on icon "Scroll table left one column" at bounding box center [560, 208] width 18 height 18
click at [557, 207] on div at bounding box center [693, 208] width 663 height 47
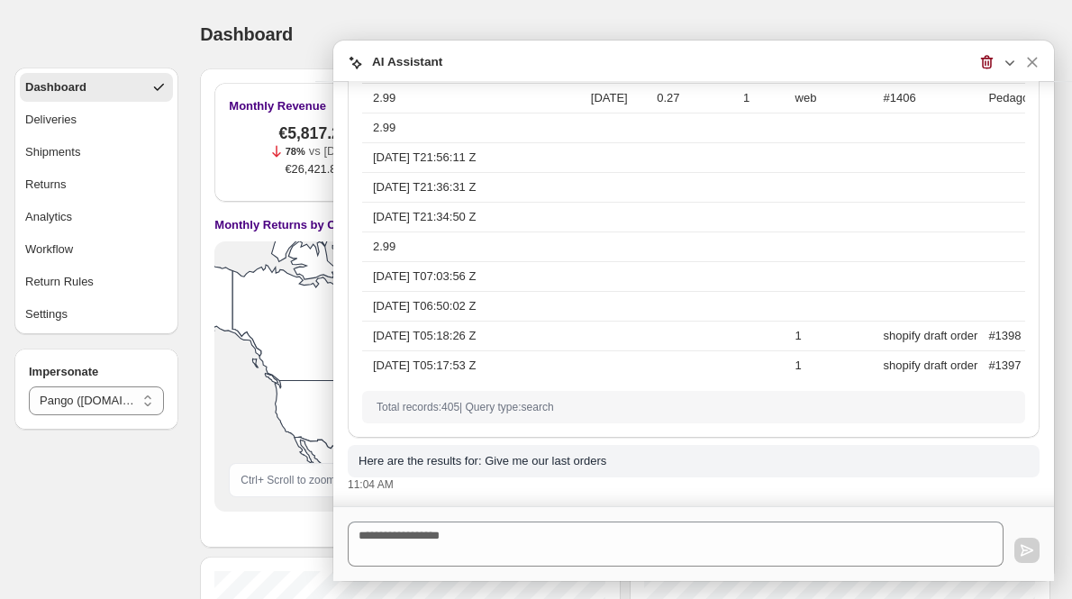
scroll to position [1048, 0]
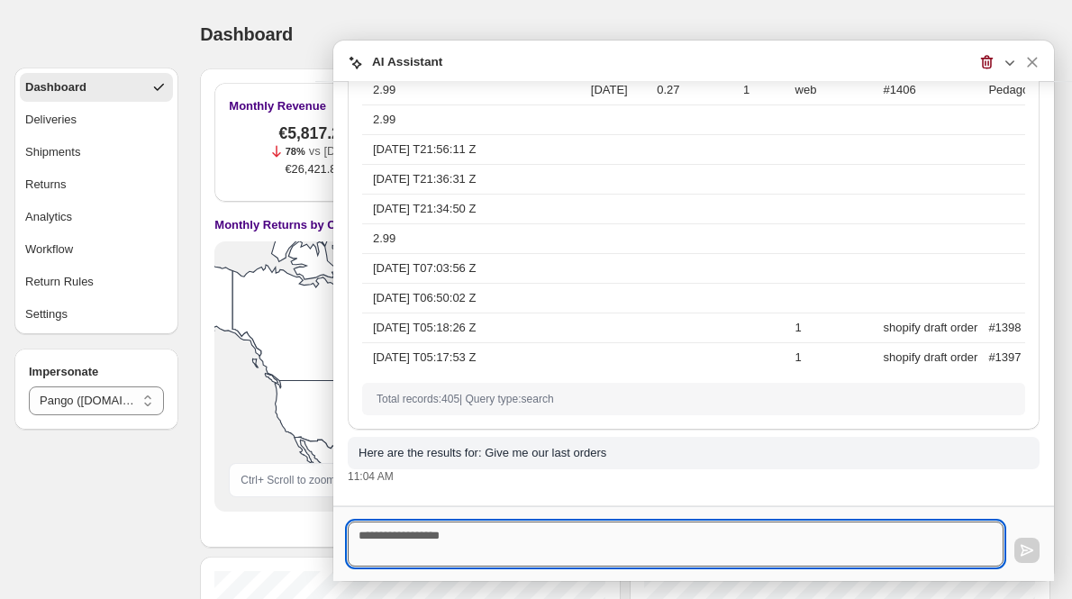
click at [456, 548] on textarea at bounding box center [676, 543] width 656 height 45
type textarea "**********"
click at [1024, 542] on icon "button" at bounding box center [1027, 550] width 18 height 18
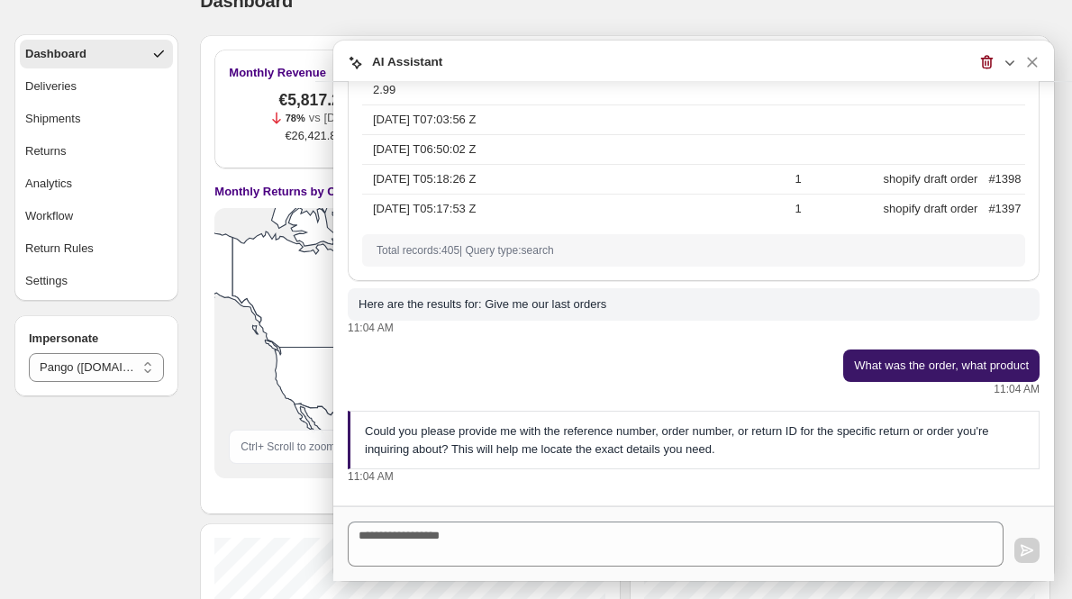
scroll to position [36, 0]
